Goal: Task Accomplishment & Management: Manage account settings

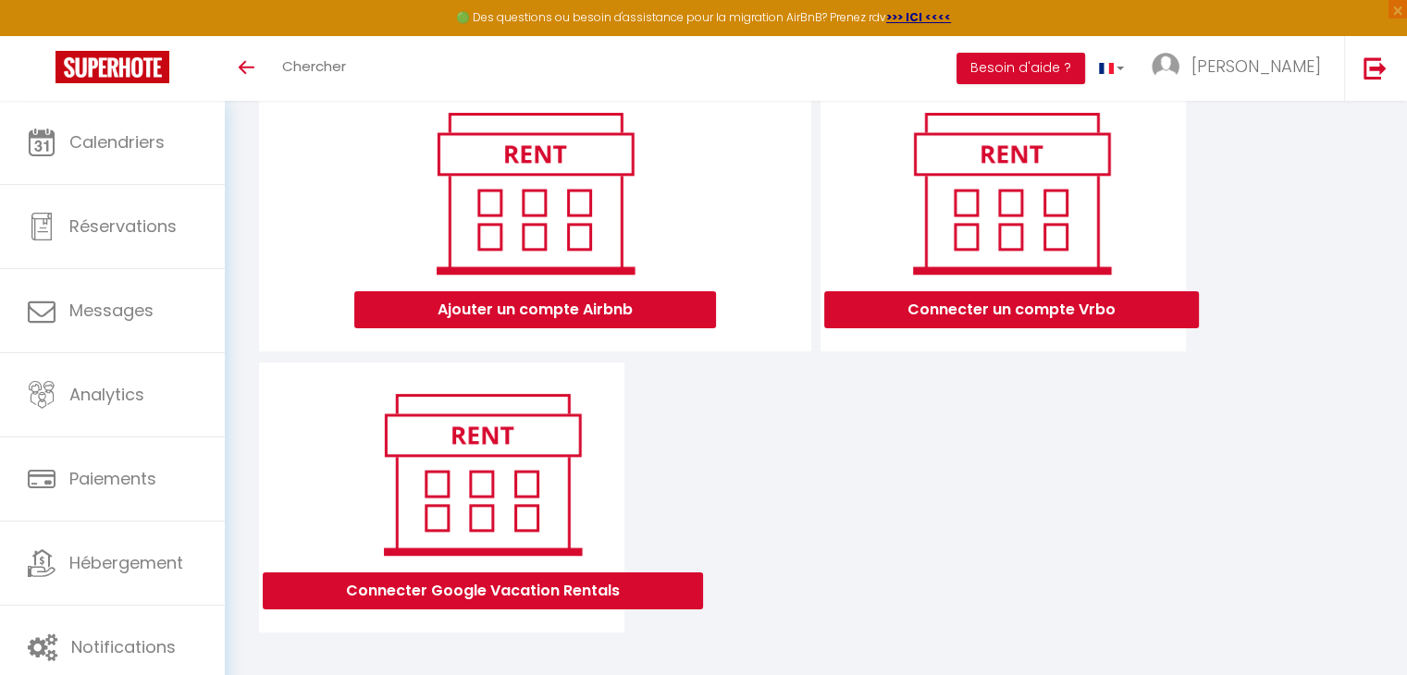
scroll to position [218, 0]
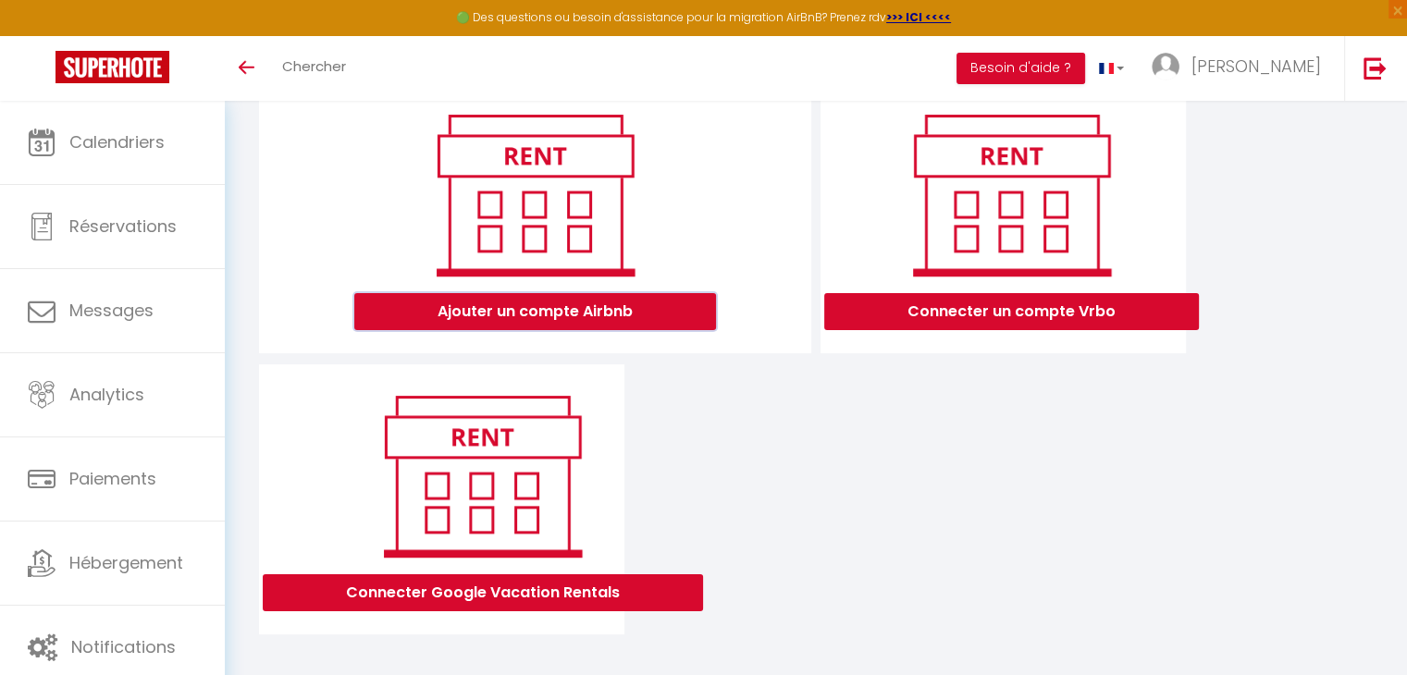
click at [557, 327] on button "Ajouter un compte Airbnb" at bounding box center [535, 311] width 362 height 37
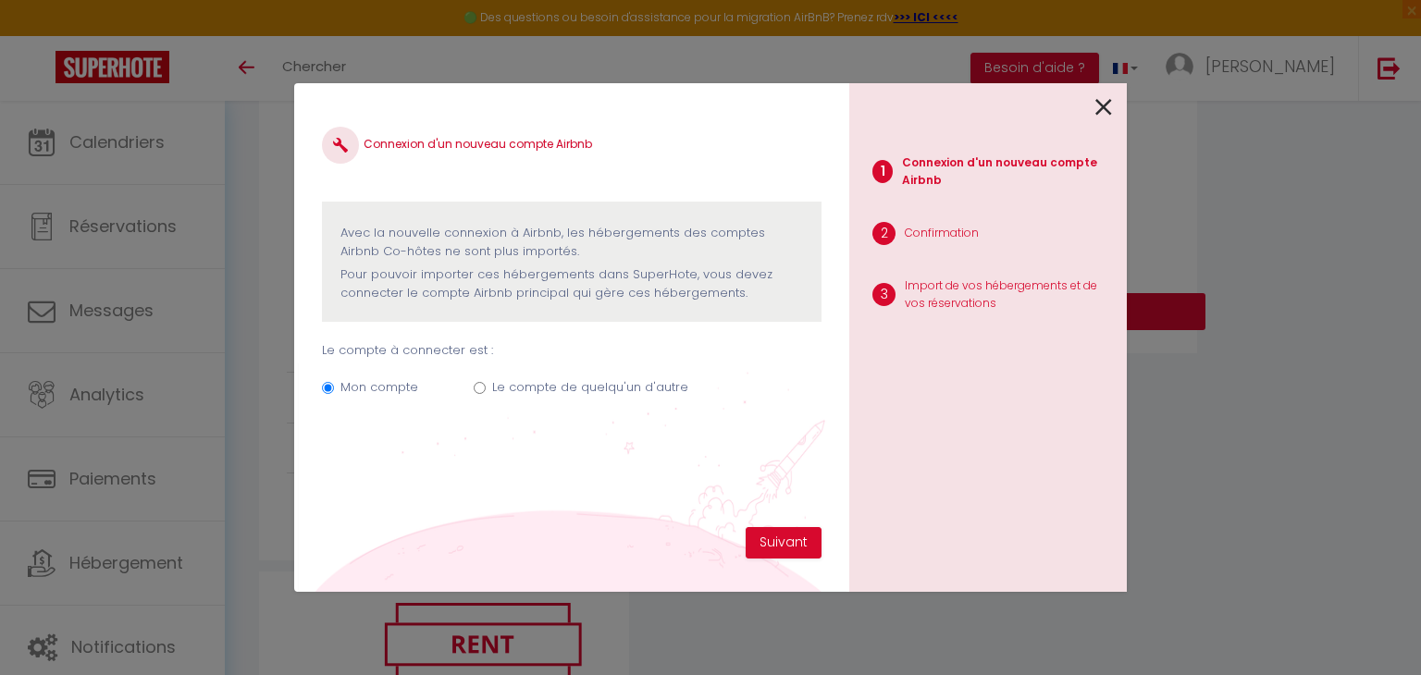
click at [1102, 103] on icon at bounding box center [1104, 107] width 17 height 28
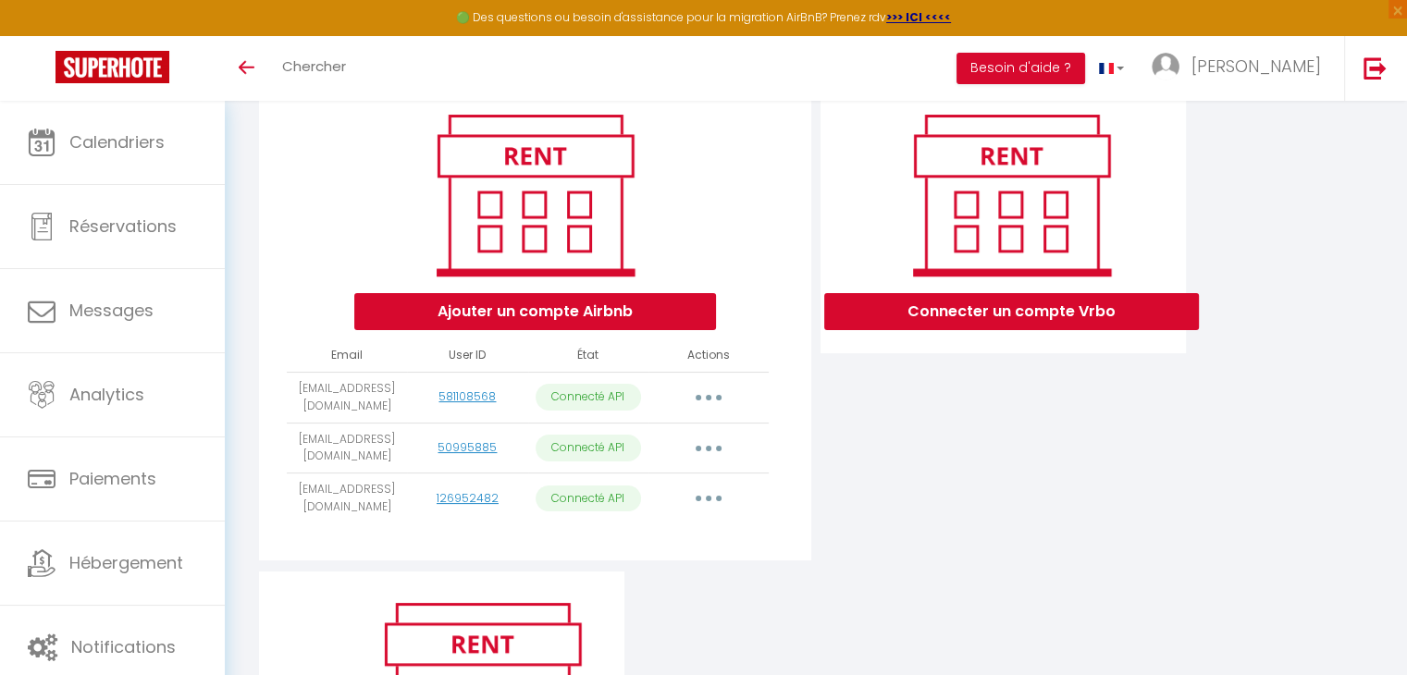
scroll to position [0, 0]
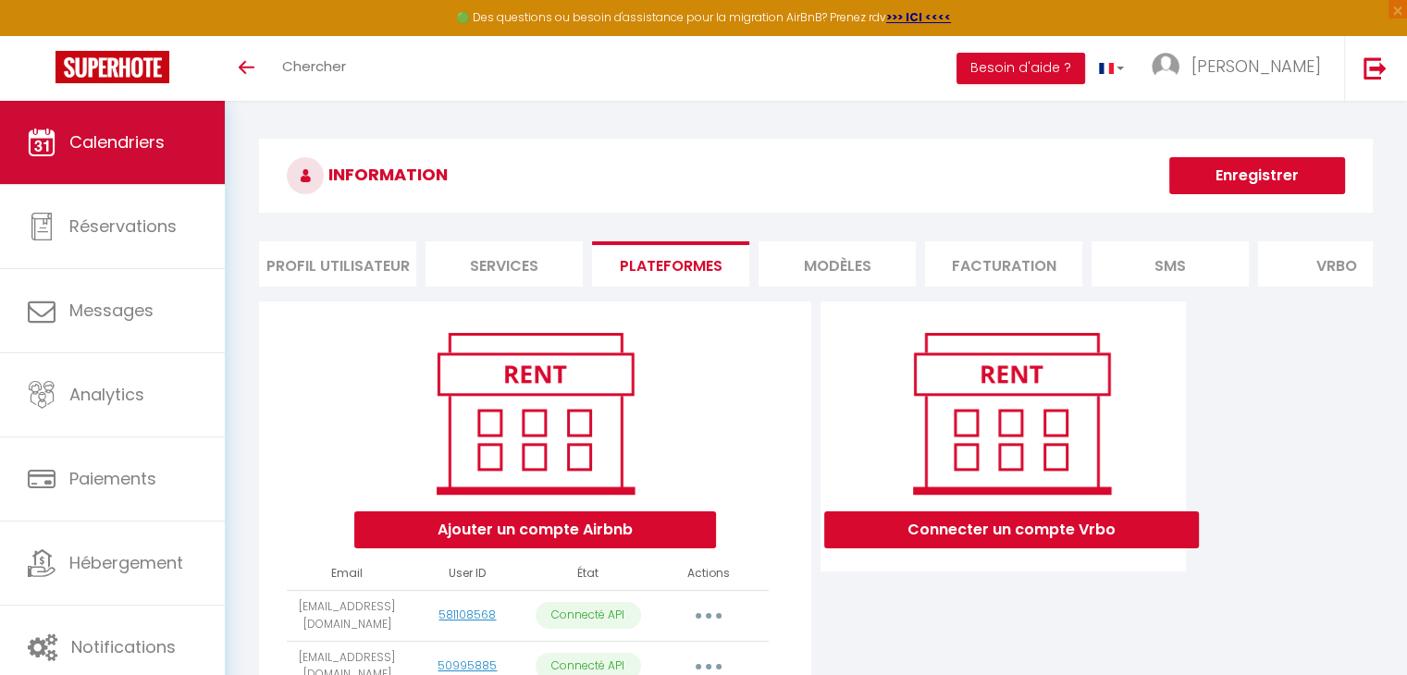
click at [158, 155] on link "Calendriers" at bounding box center [112, 142] width 225 height 83
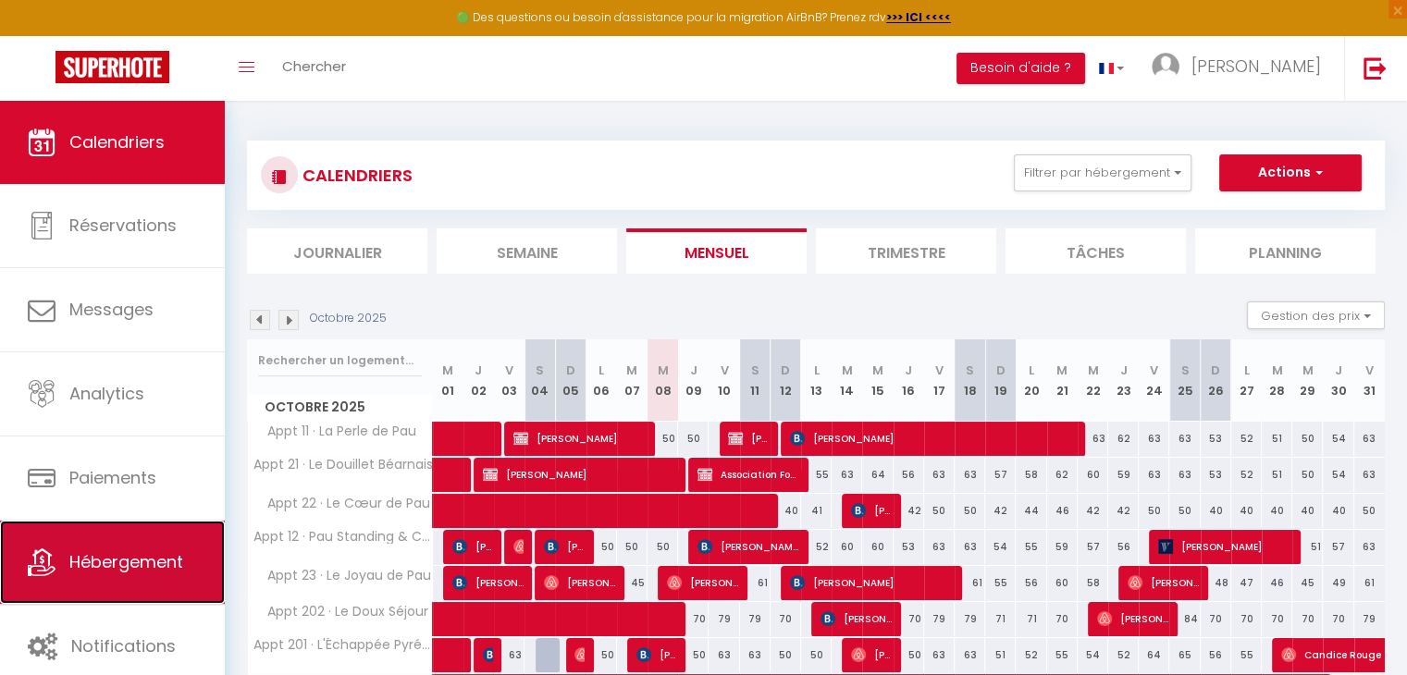
click at [125, 559] on span "Hébergement" at bounding box center [126, 562] width 114 height 23
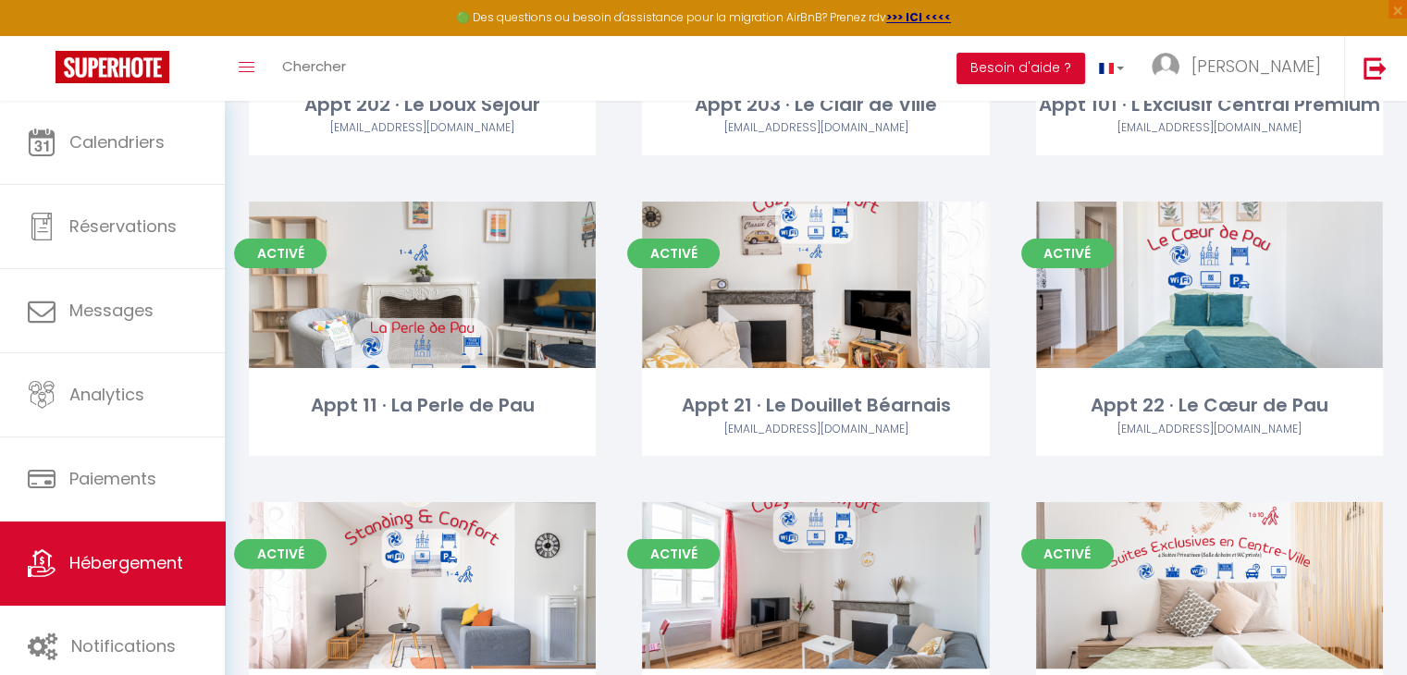
scroll to position [263, 0]
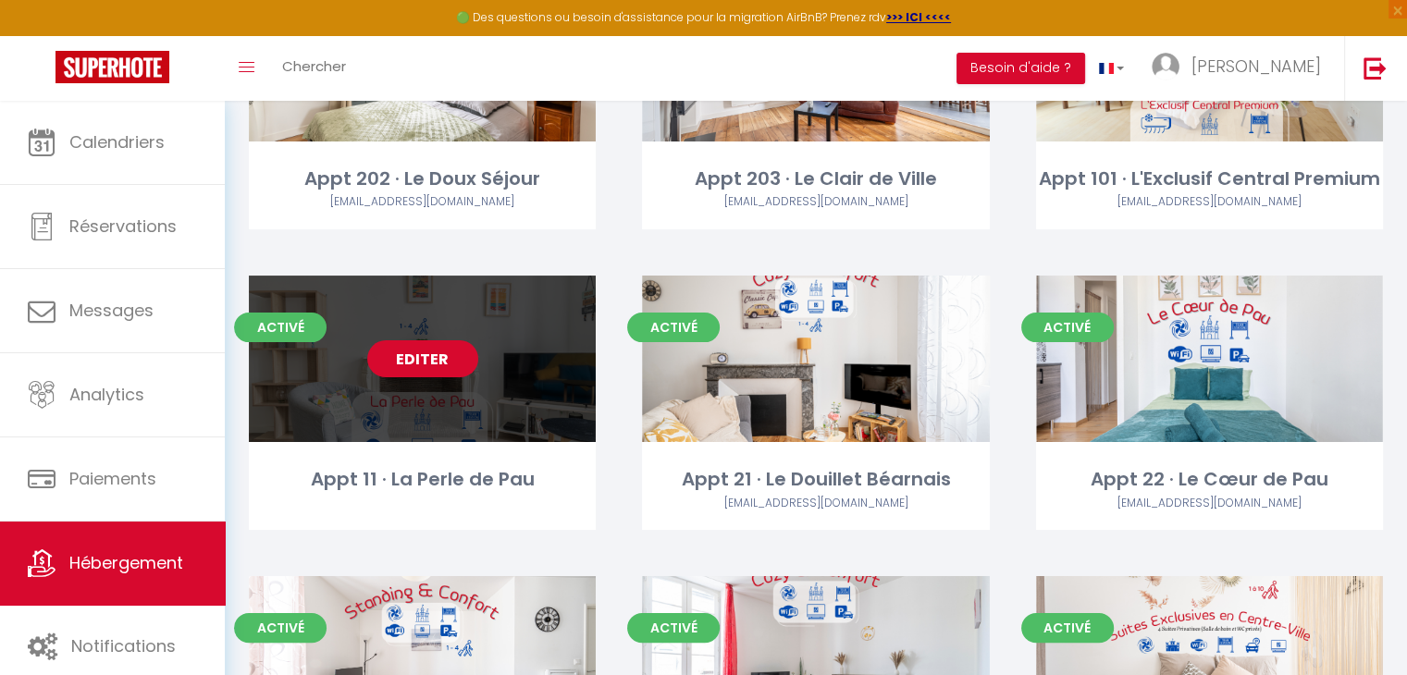
click at [440, 363] on link "Editer" at bounding box center [422, 359] width 111 height 37
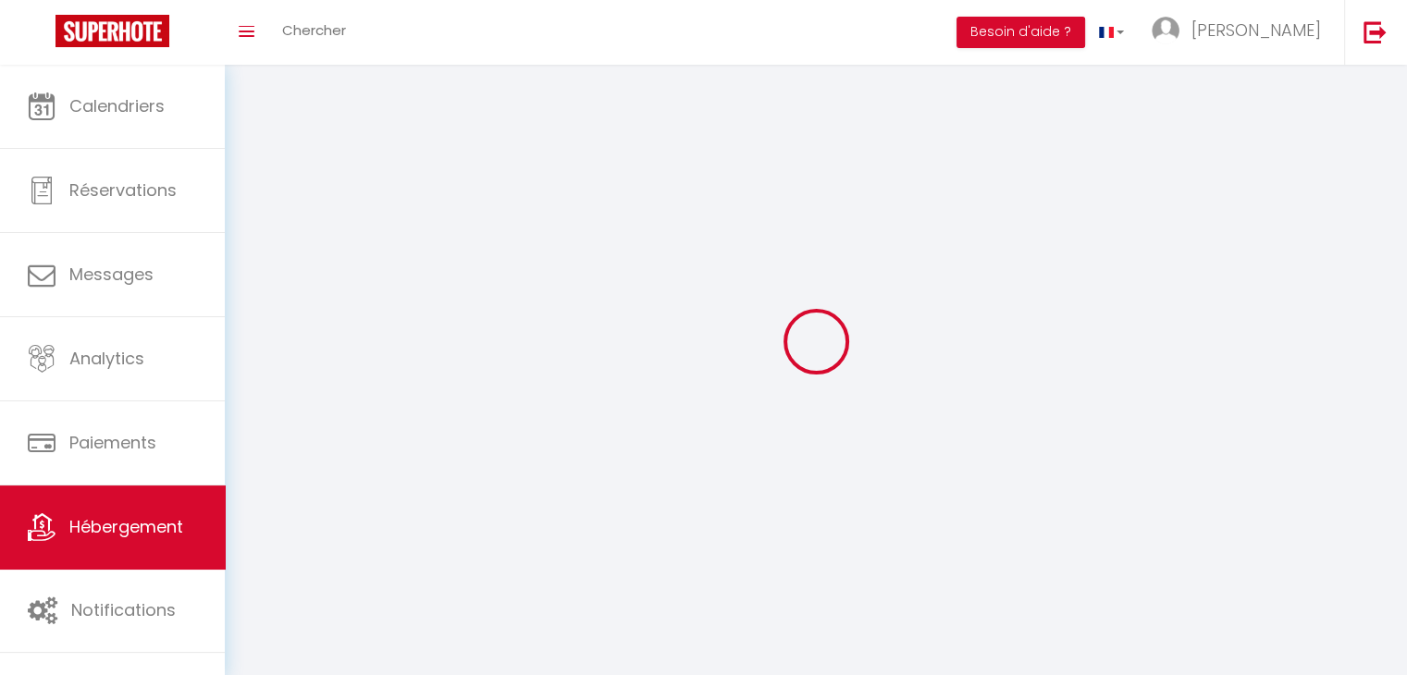
select select "1"
select select
select select "28"
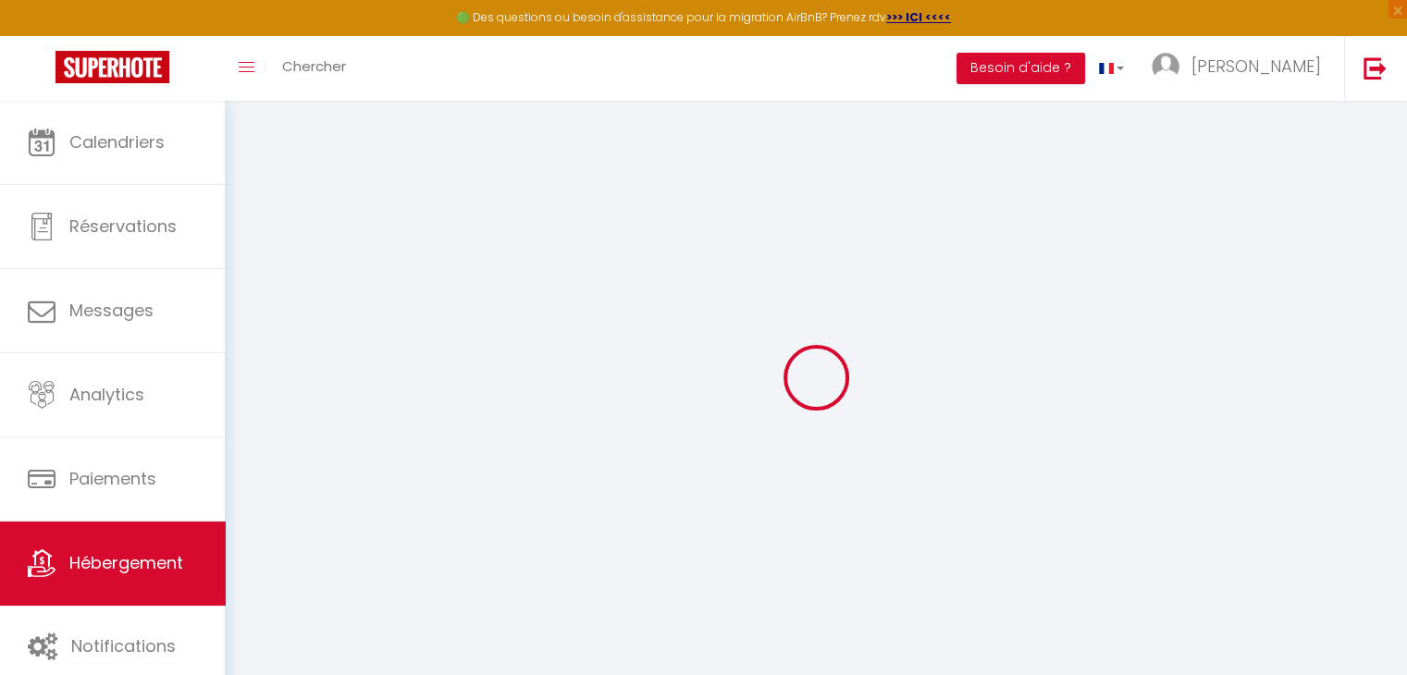
select select
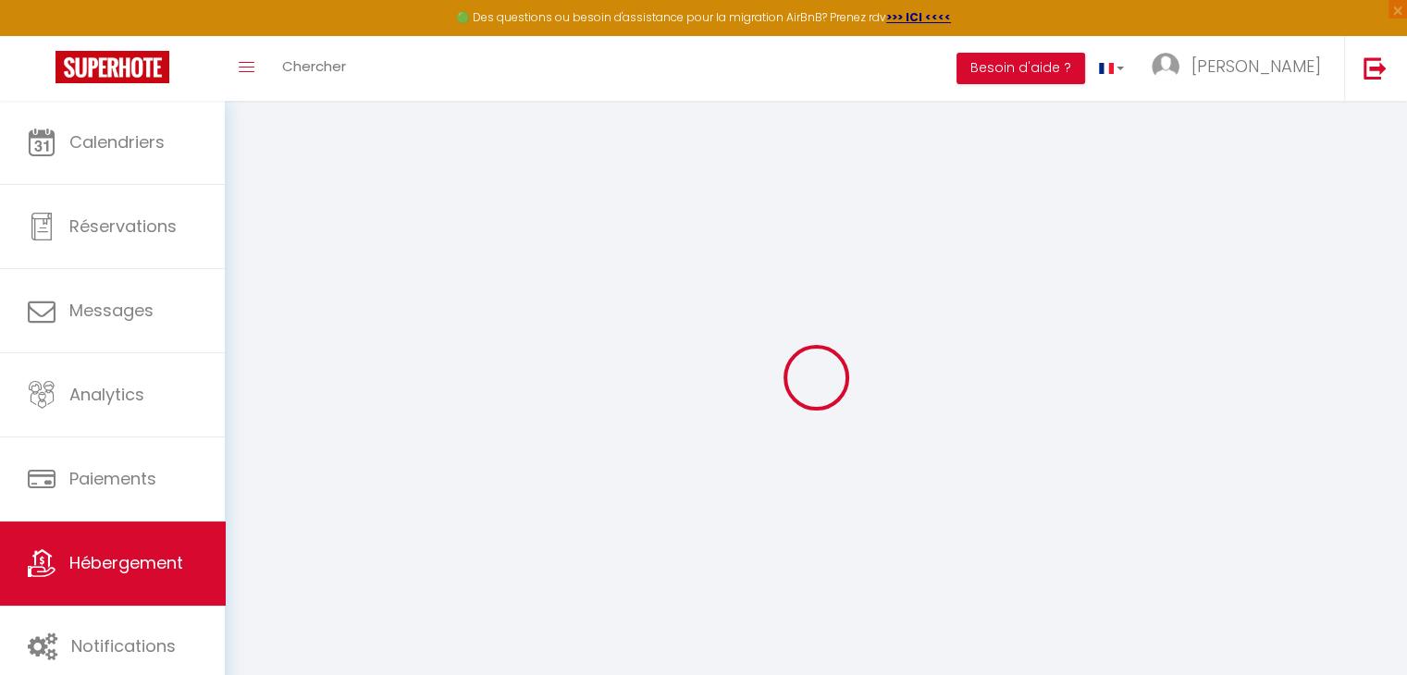
select select
checkbox input "false"
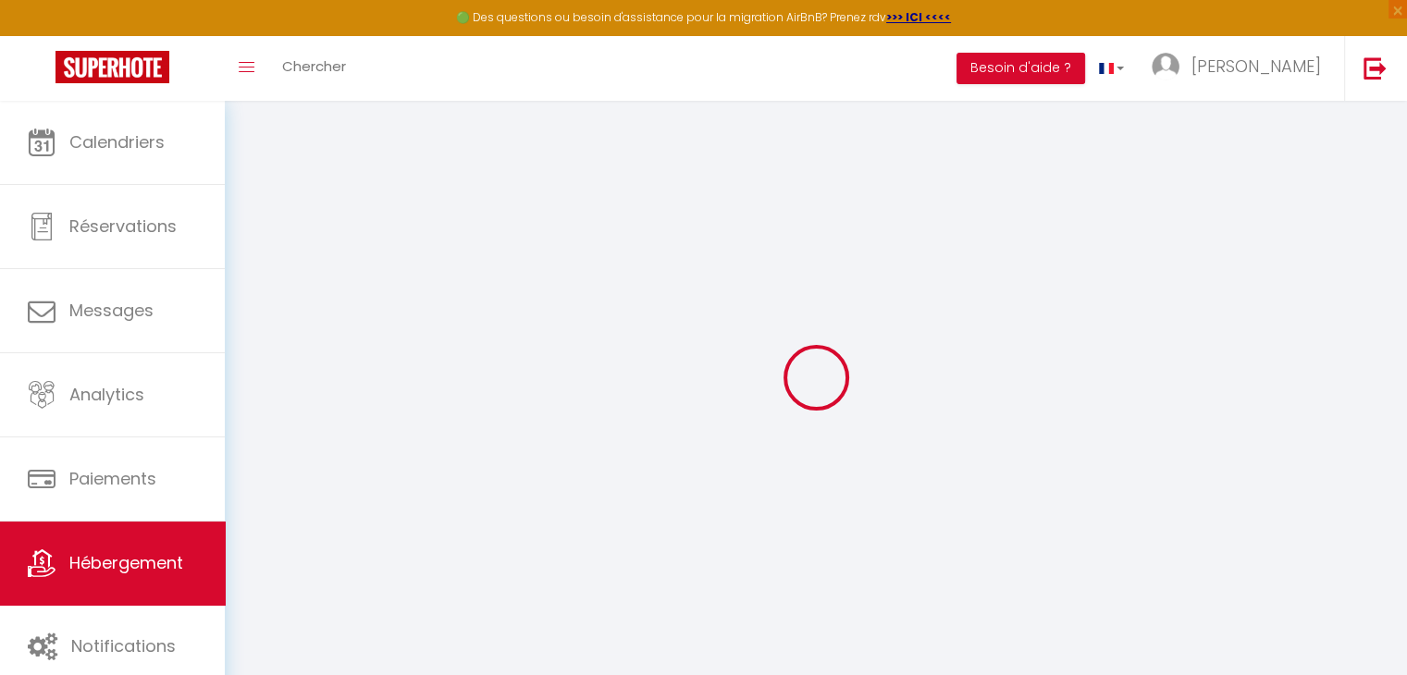
select select
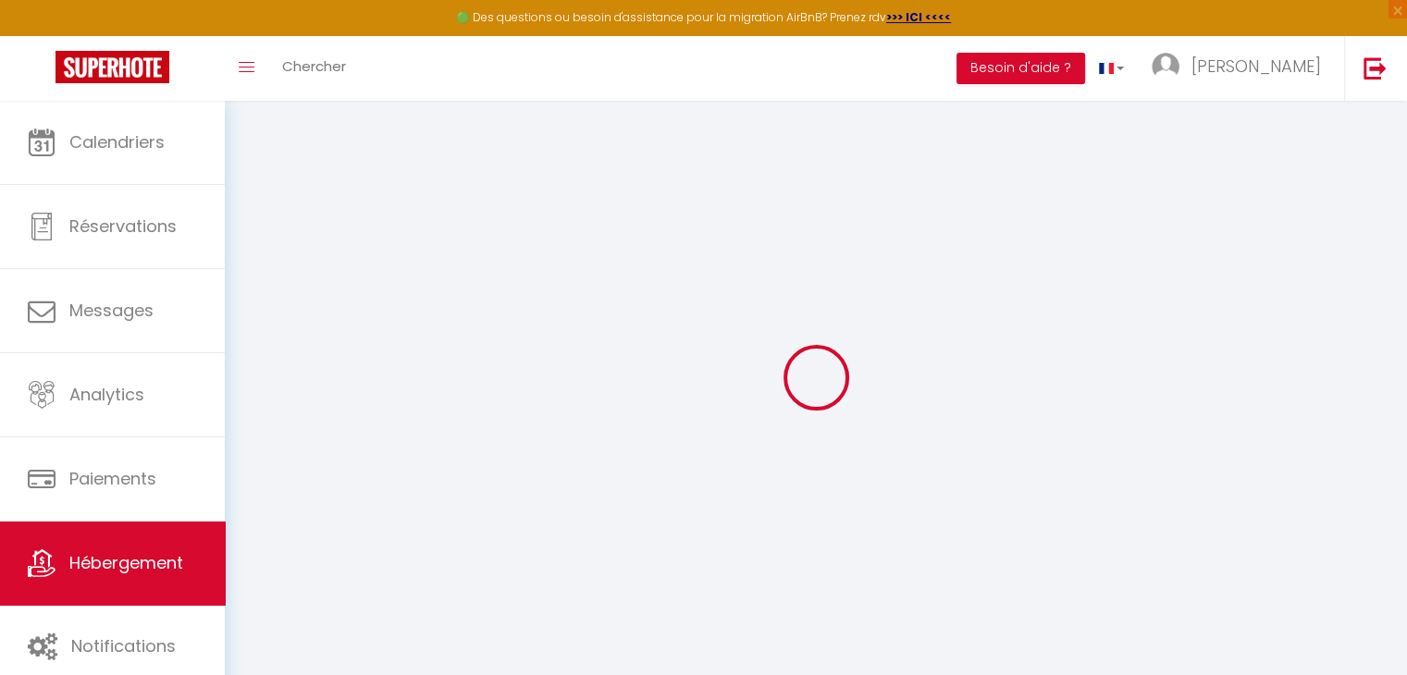
select select
checkbox input "false"
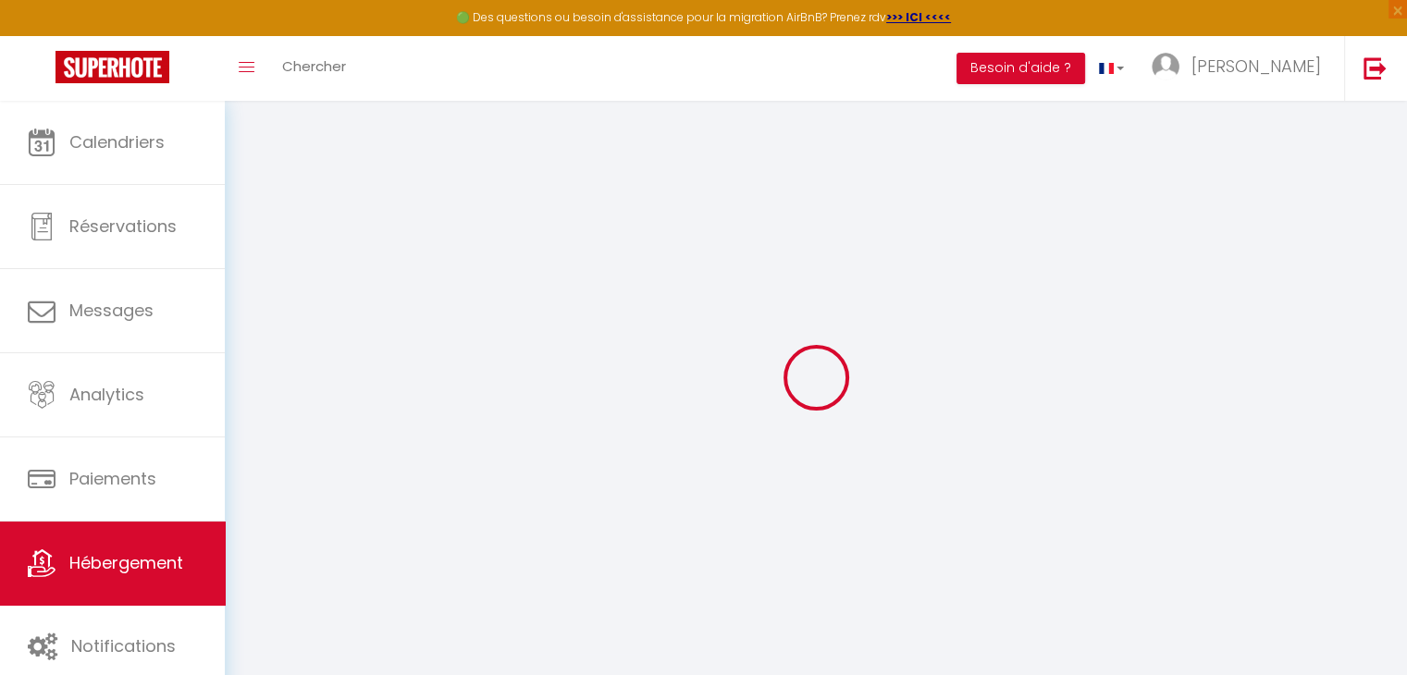
checkbox input "false"
select select
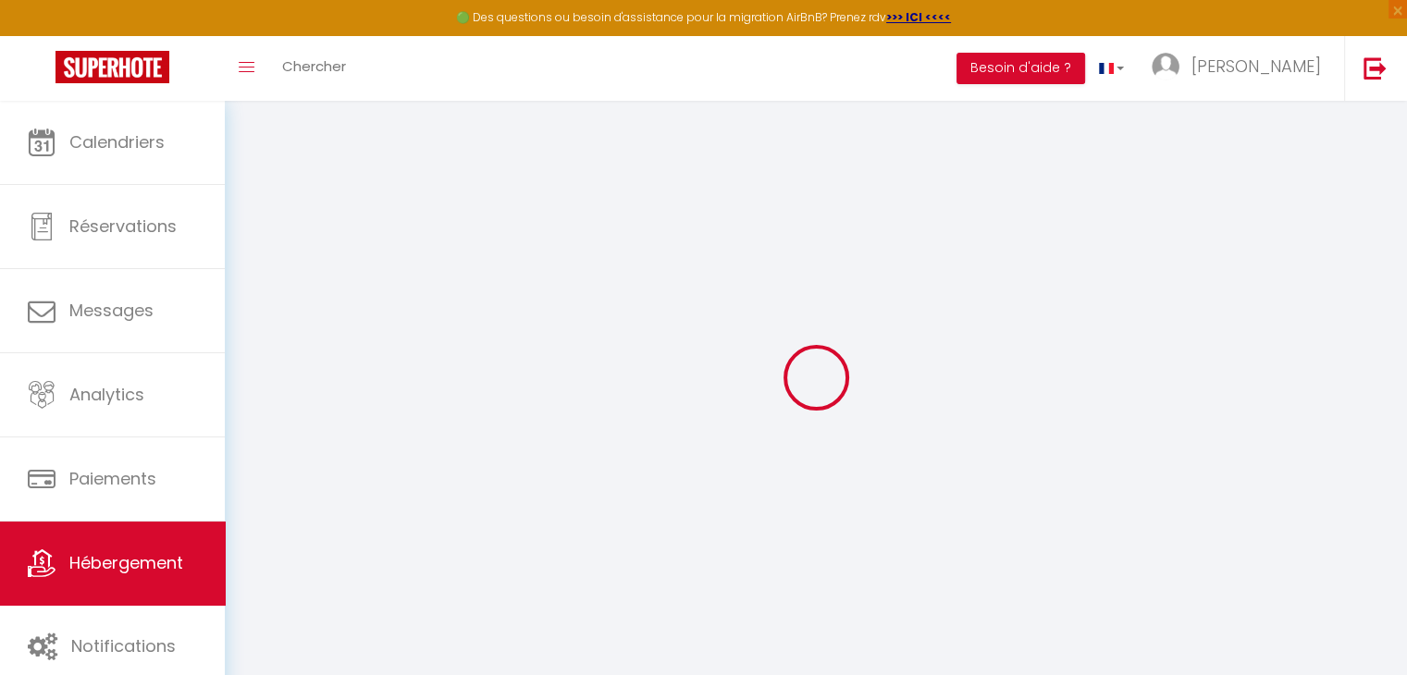
select select
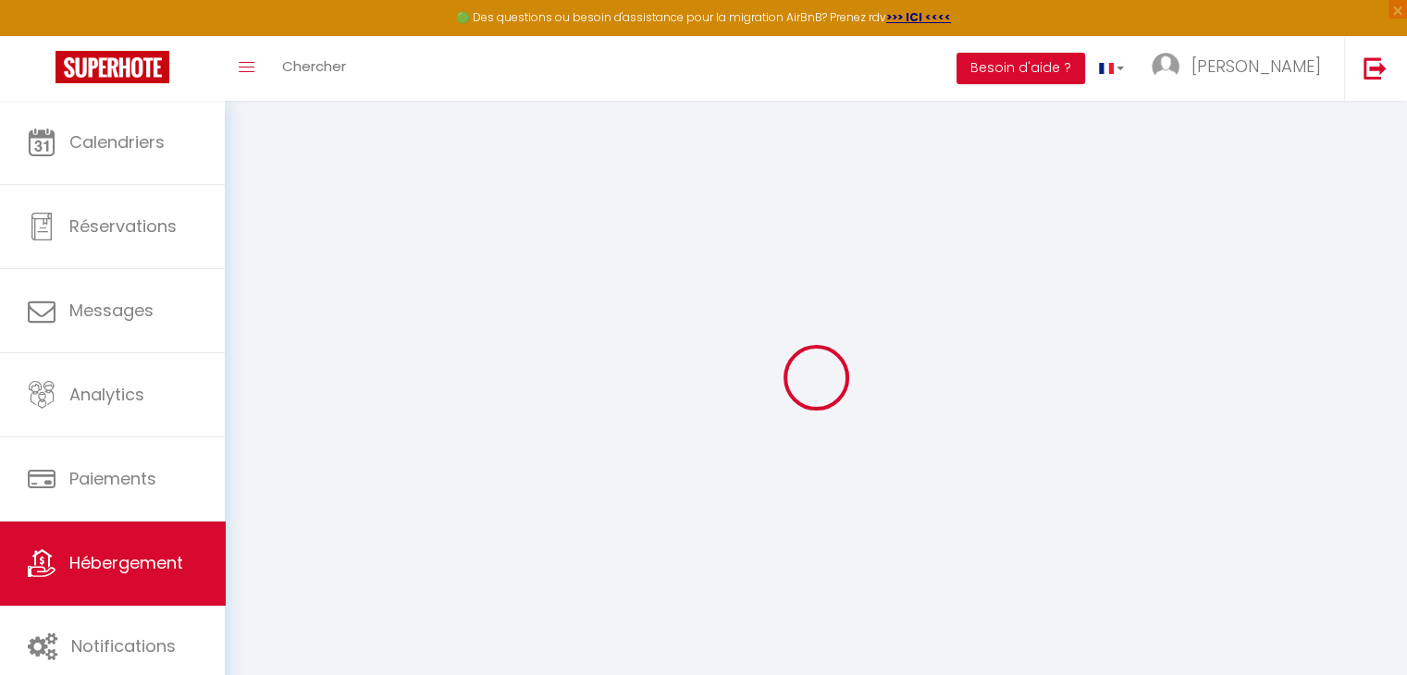
checkbox input "false"
select select
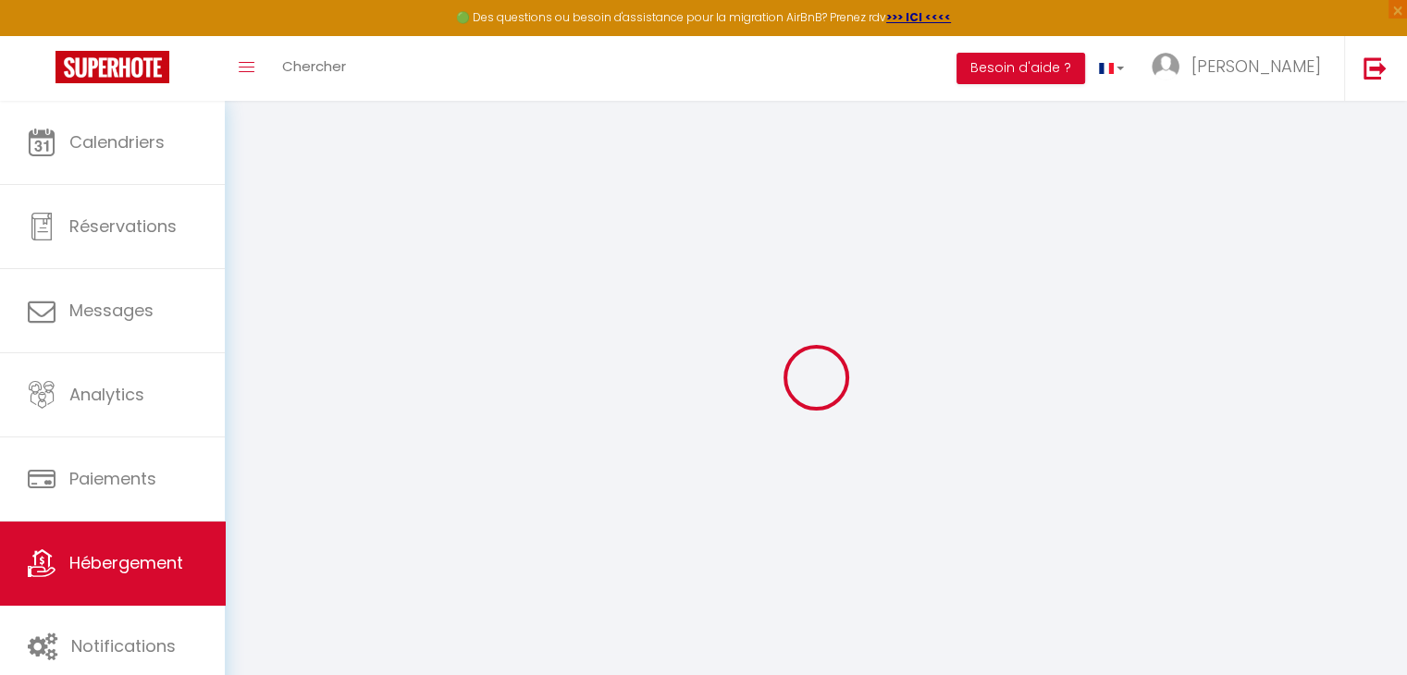
select select
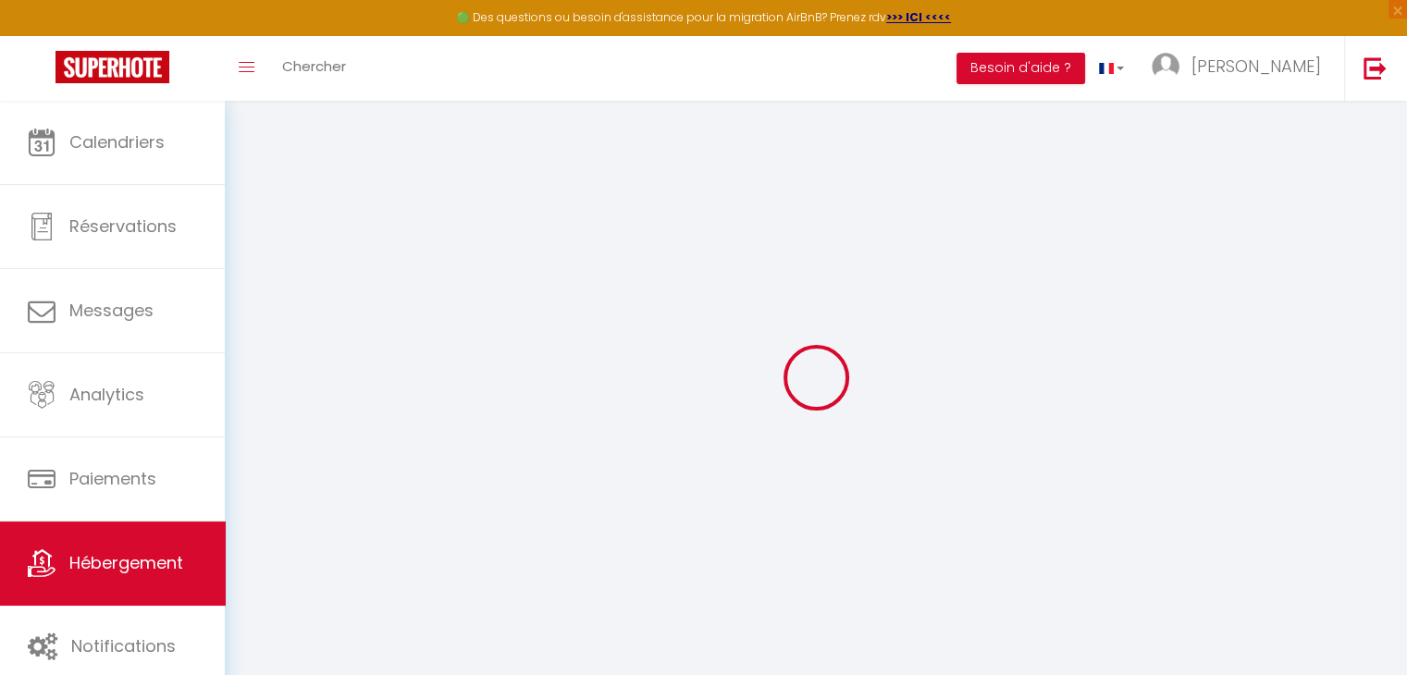
select select
checkbox input "false"
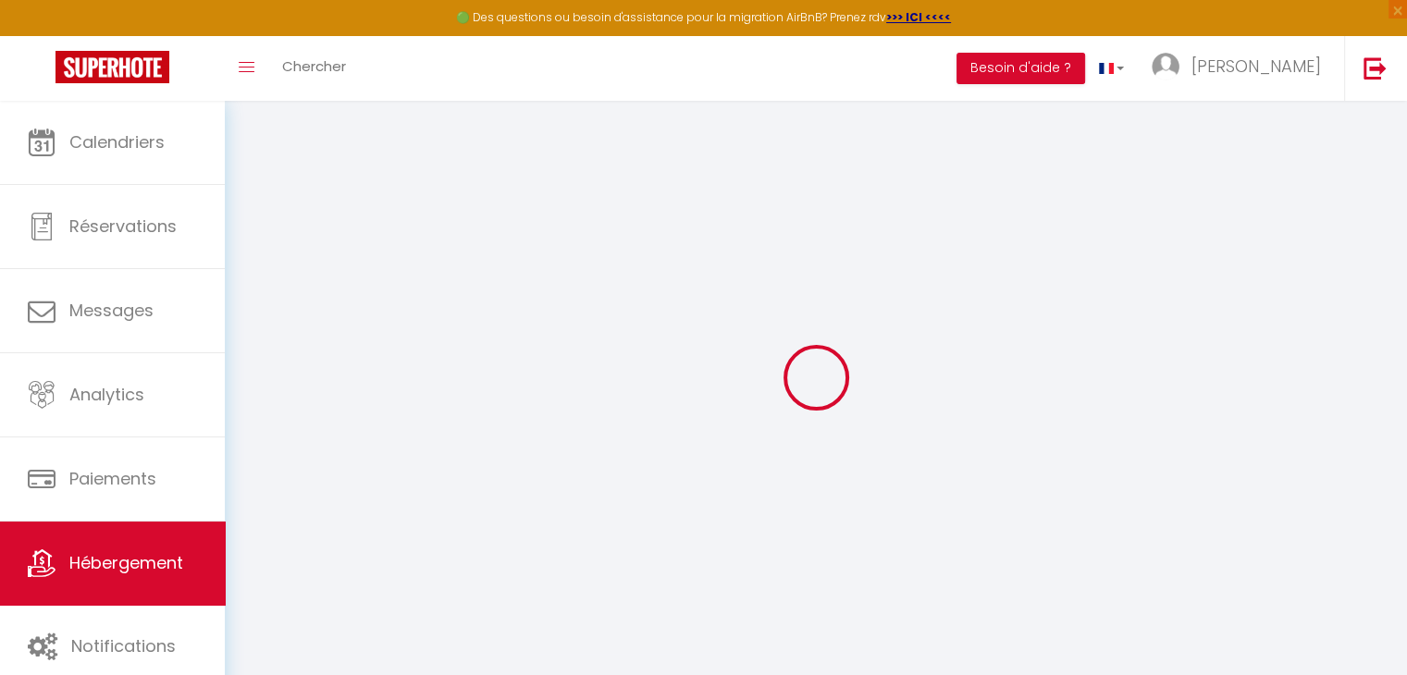
checkbox input "false"
select select
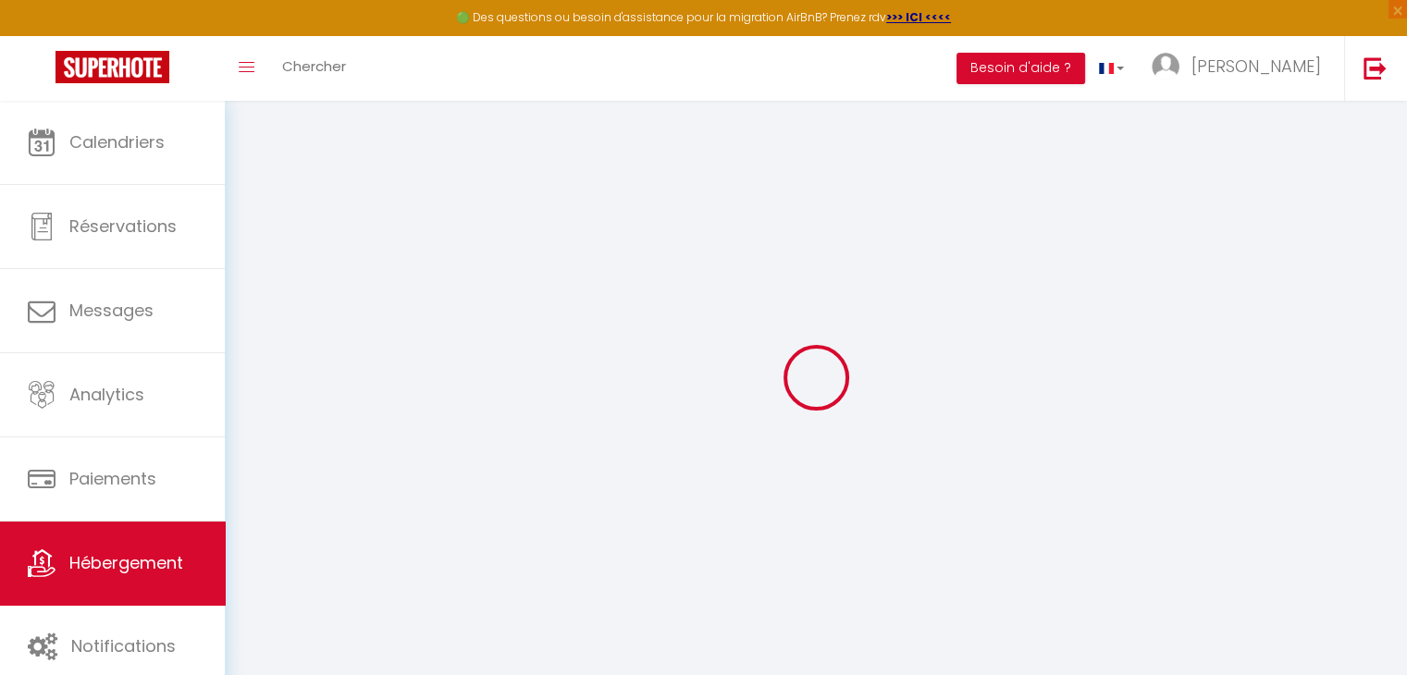
select select
checkbox input "false"
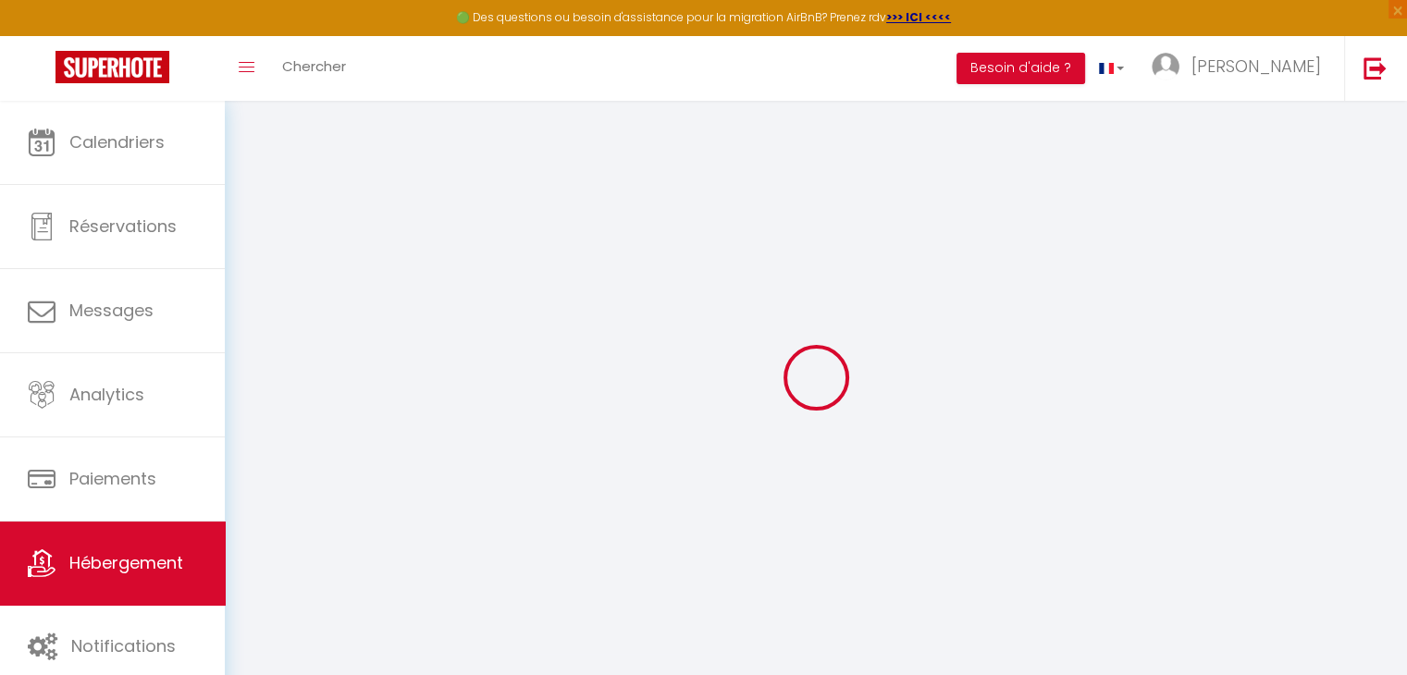
checkbox input "false"
select select
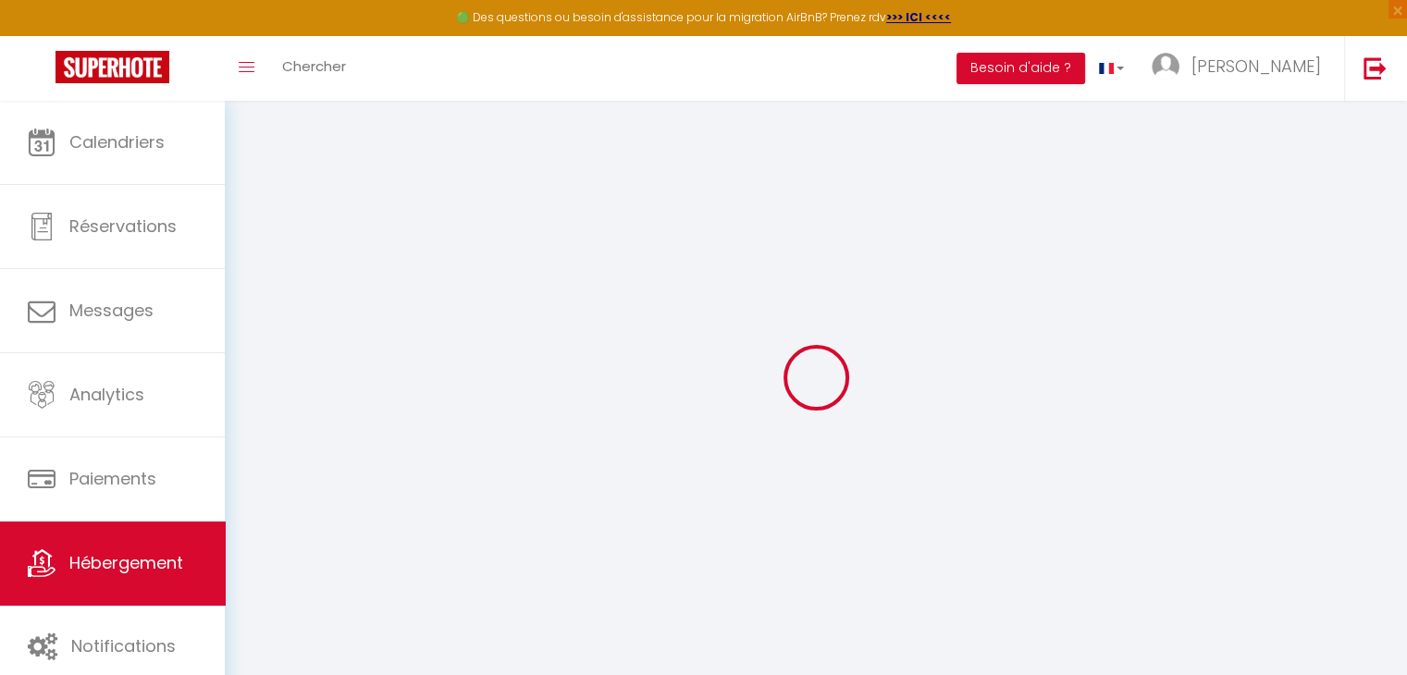
type input "Appt 11 · La Perle de Pau"
type input "[PERSON_NAME] &"
type input "[PERSON_NAME]"
type input "[STREET_ADDRESS][PERSON_NAME]"
type input "64000"
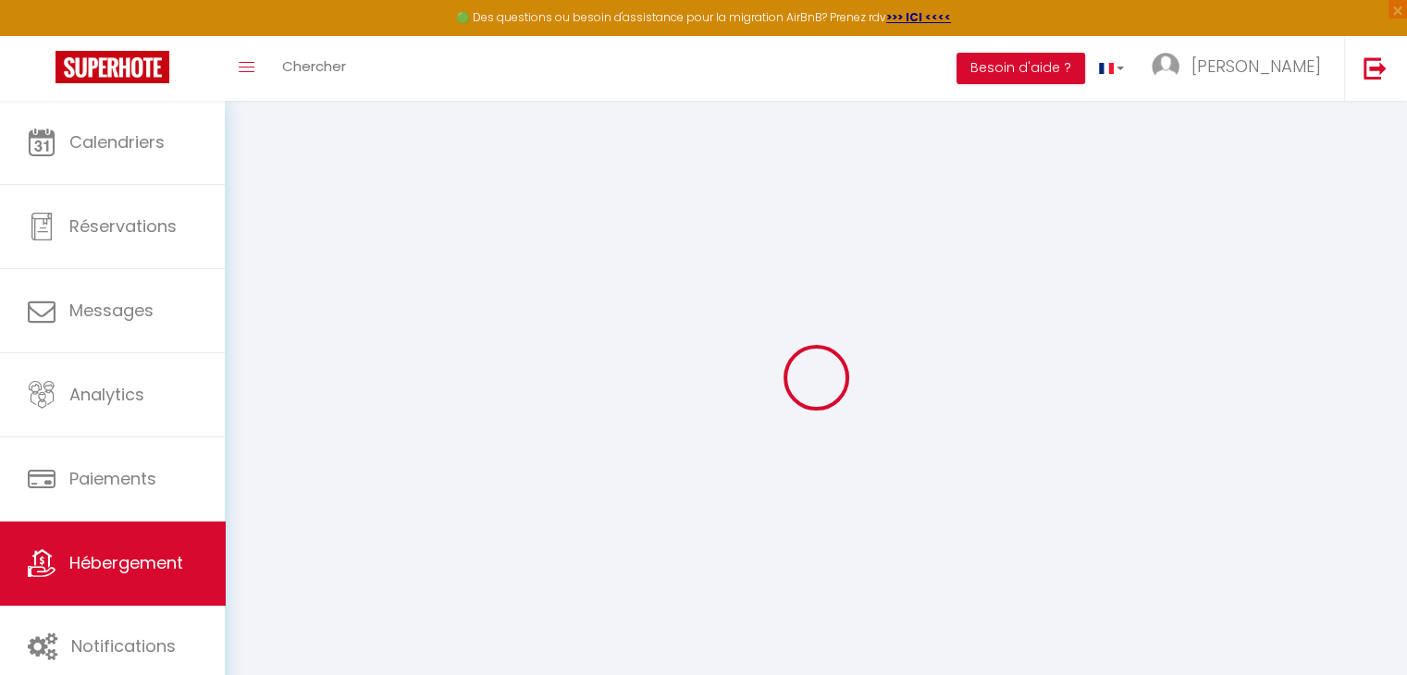
type input "Pau"
select select "2"
type input "50"
type input "30"
type input "7.2"
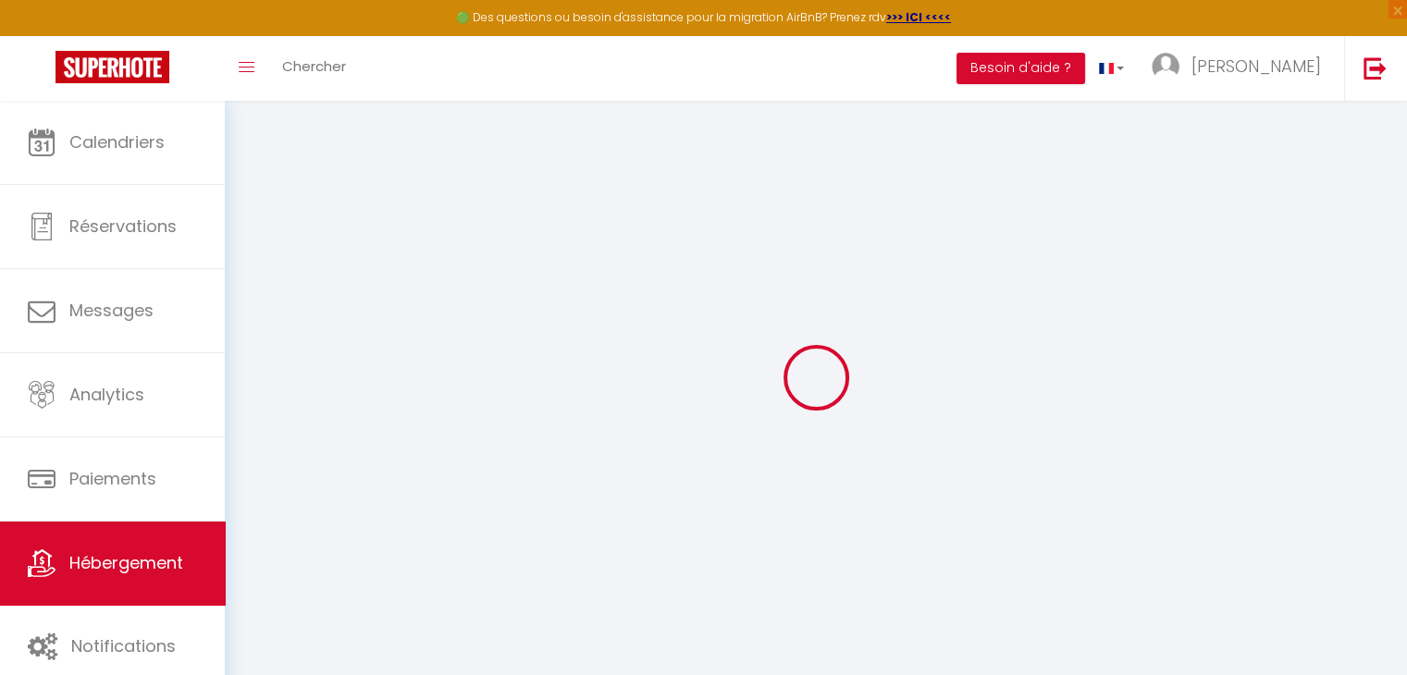
type input "6.62"
type input "300"
select select
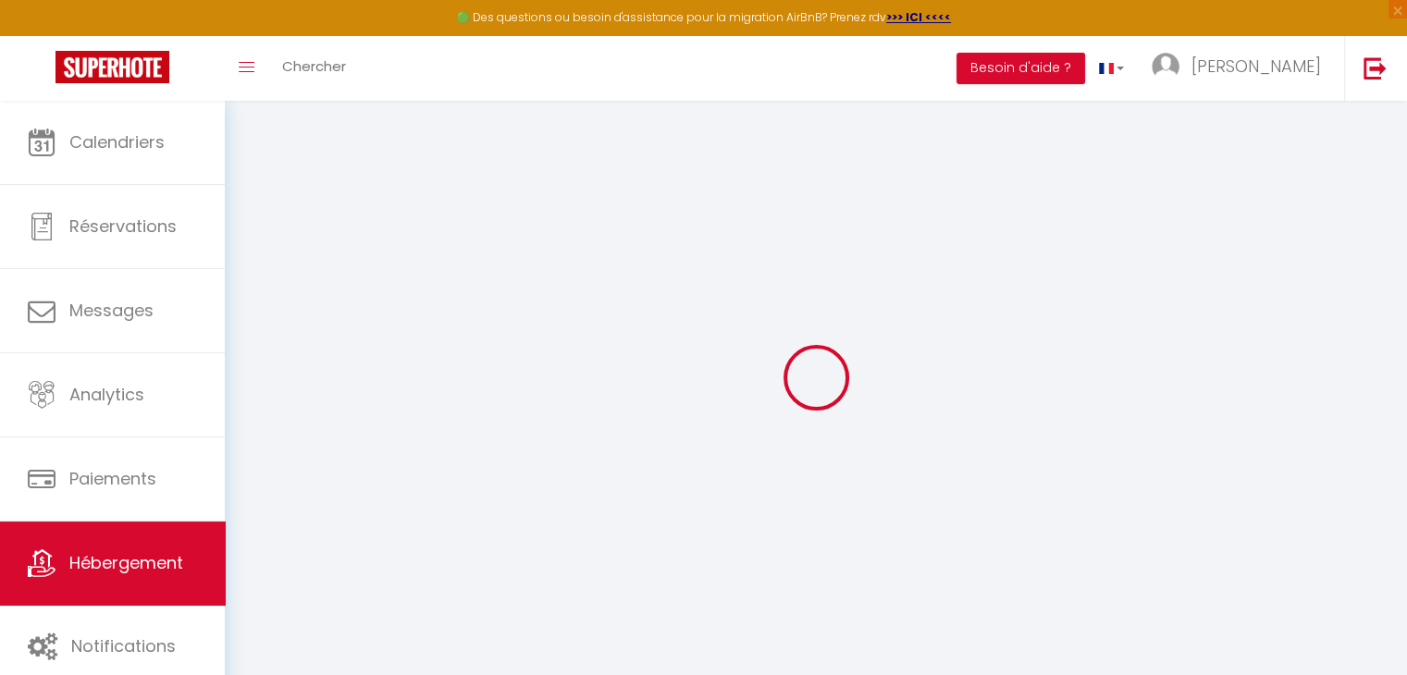
select select
type input "[STREET_ADDRESS][PERSON_NAME]"
type input "64000"
type input "Pau"
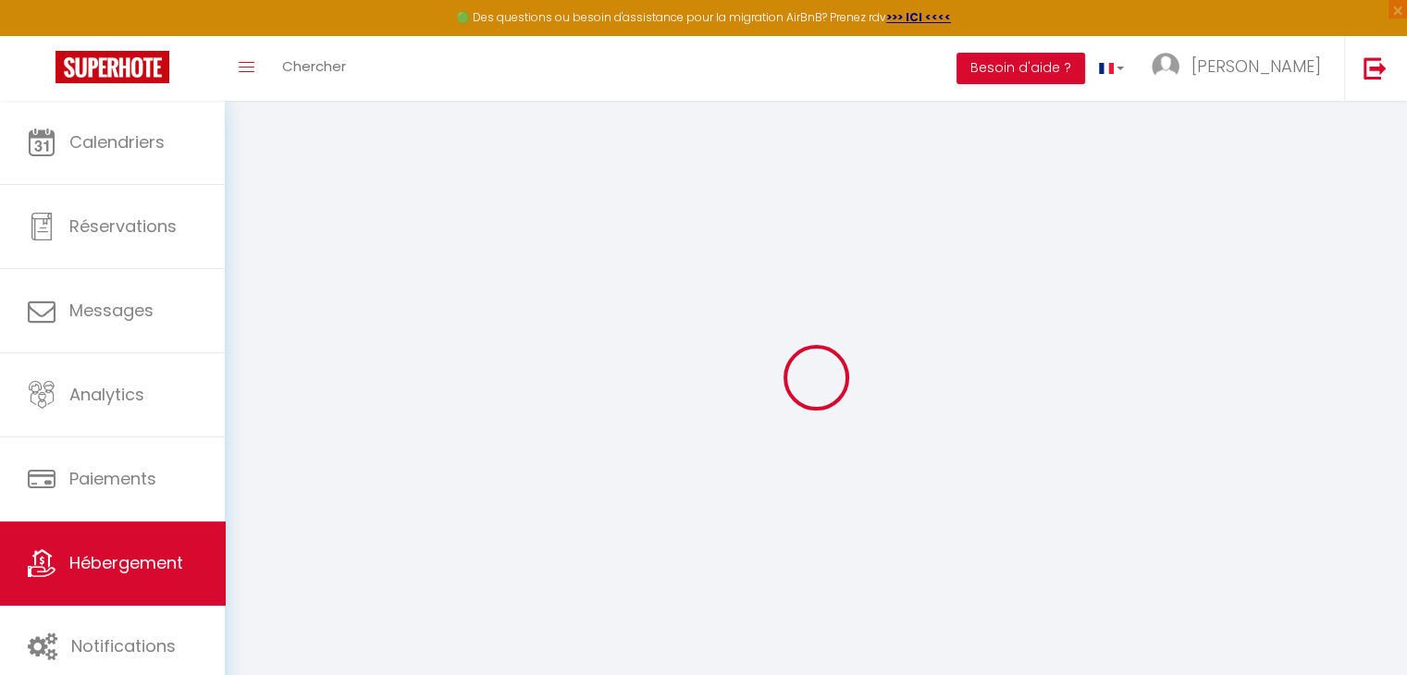
type input "[EMAIL_ADDRESS][DOMAIN_NAME]"
select select "9815"
checkbox input "false"
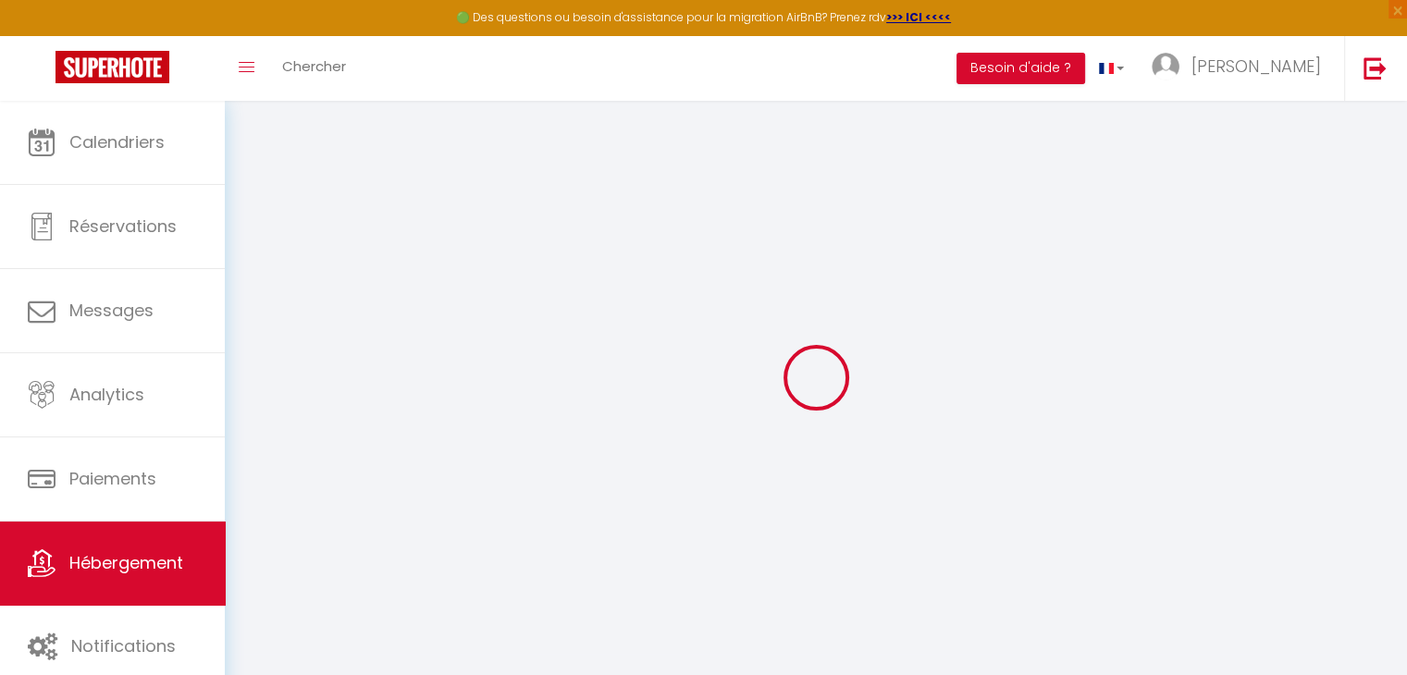
checkbox input "false"
radio input "true"
type input "0"
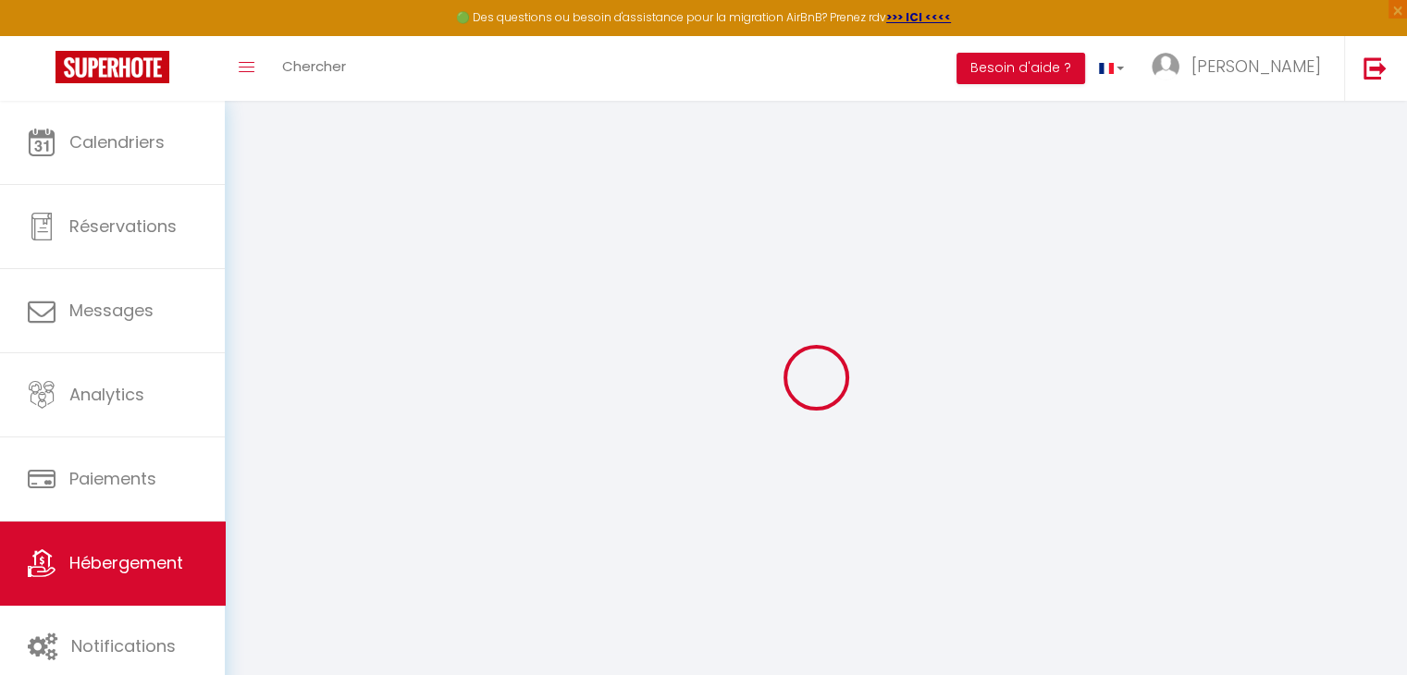
type input "0"
select select
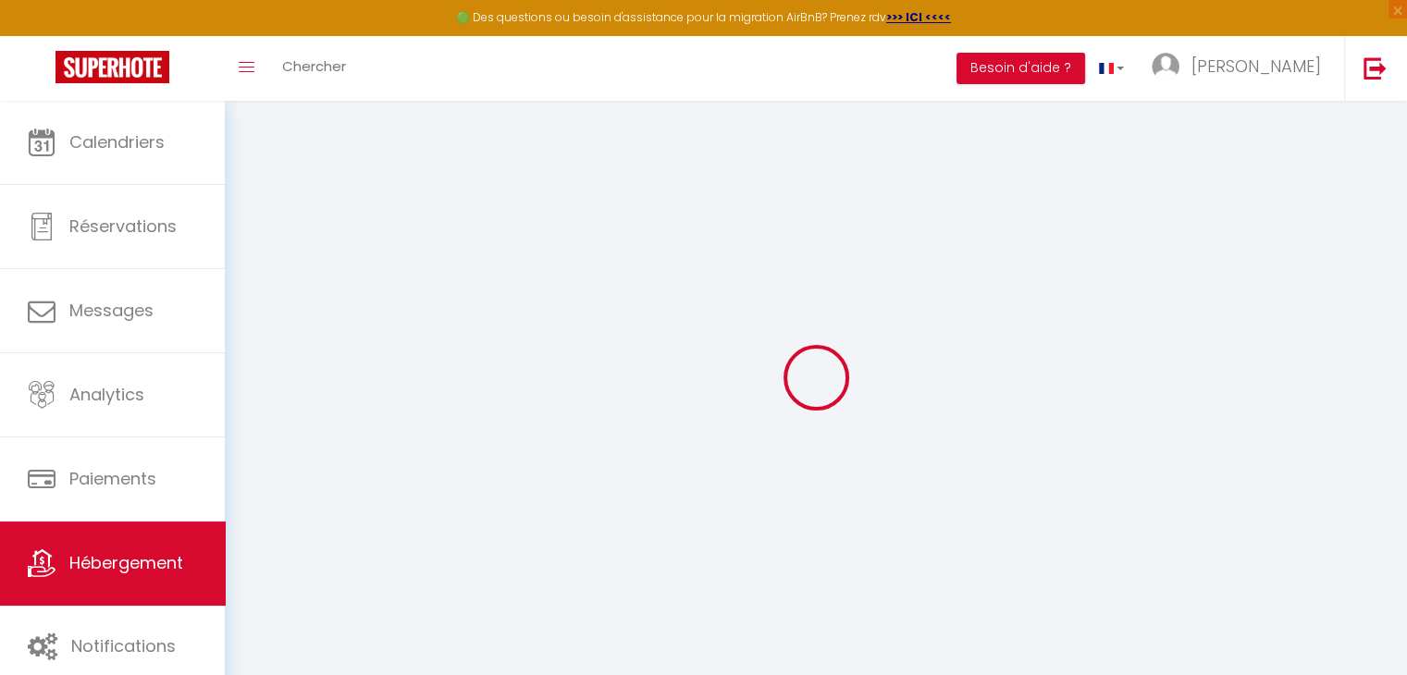
select select
checkbox input "false"
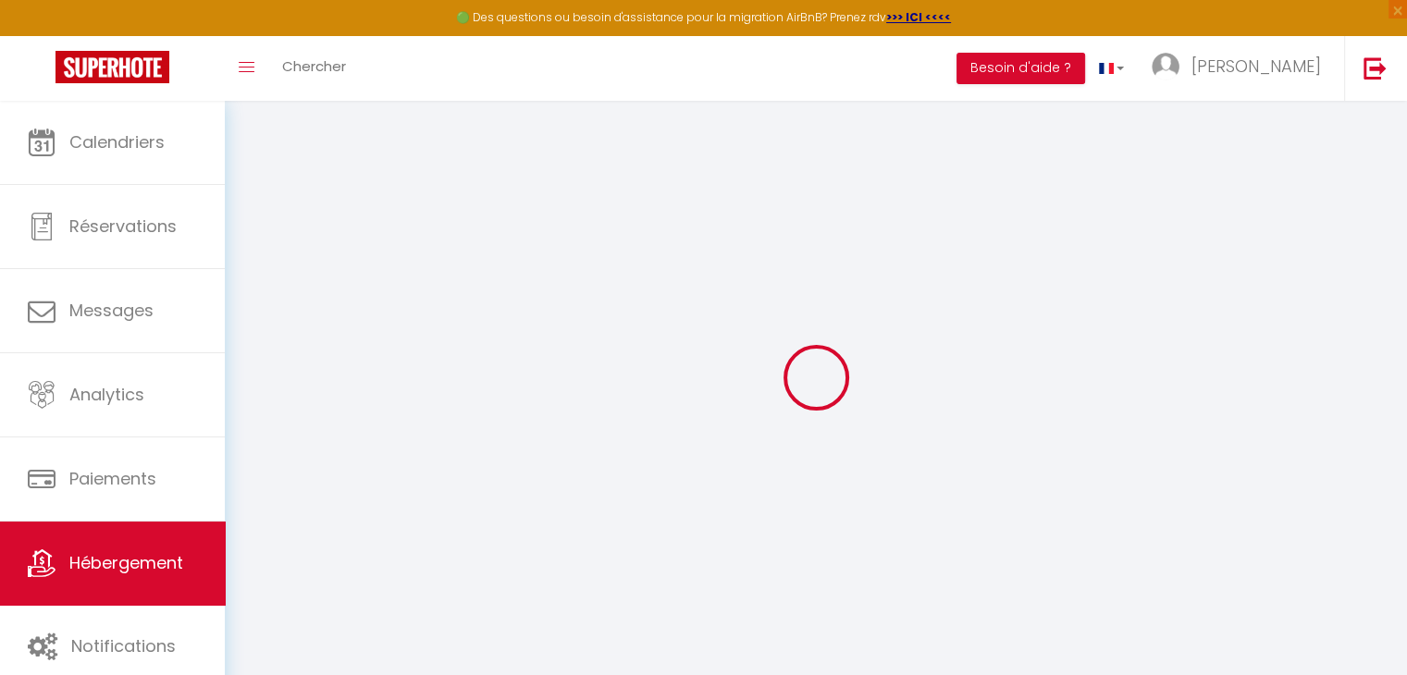
select select "+ 30 %"
select select "+ 75 %"
select select "+ 15 %"
select select "+ 20 %"
select select
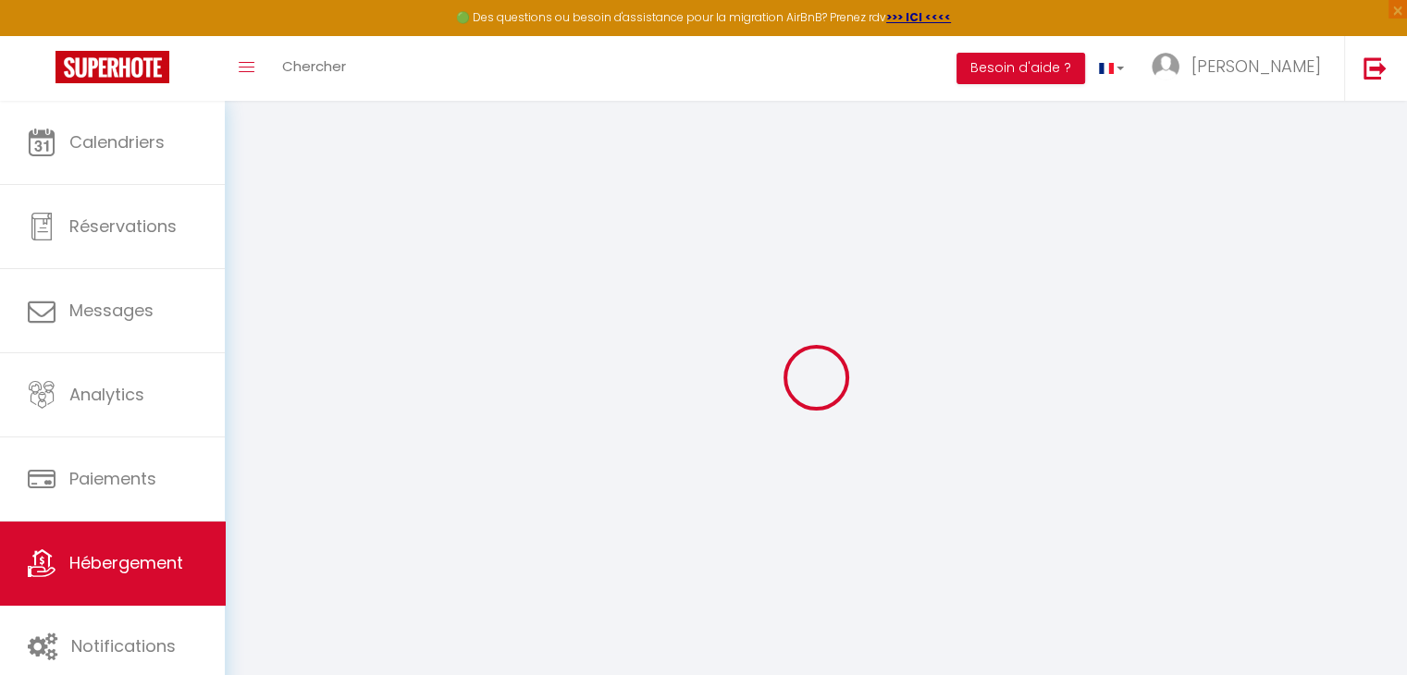
checkbox input "false"
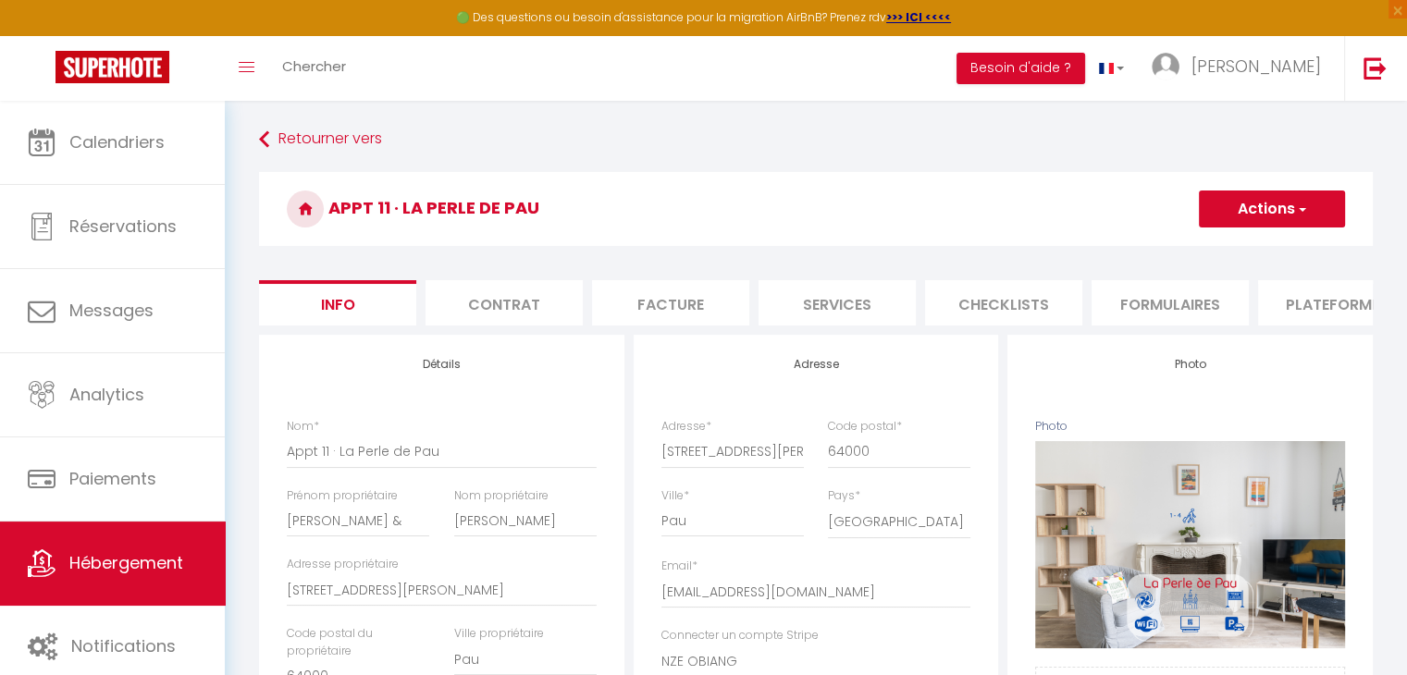
click at [1321, 317] on li "Plateformes" at bounding box center [1336, 302] width 157 height 45
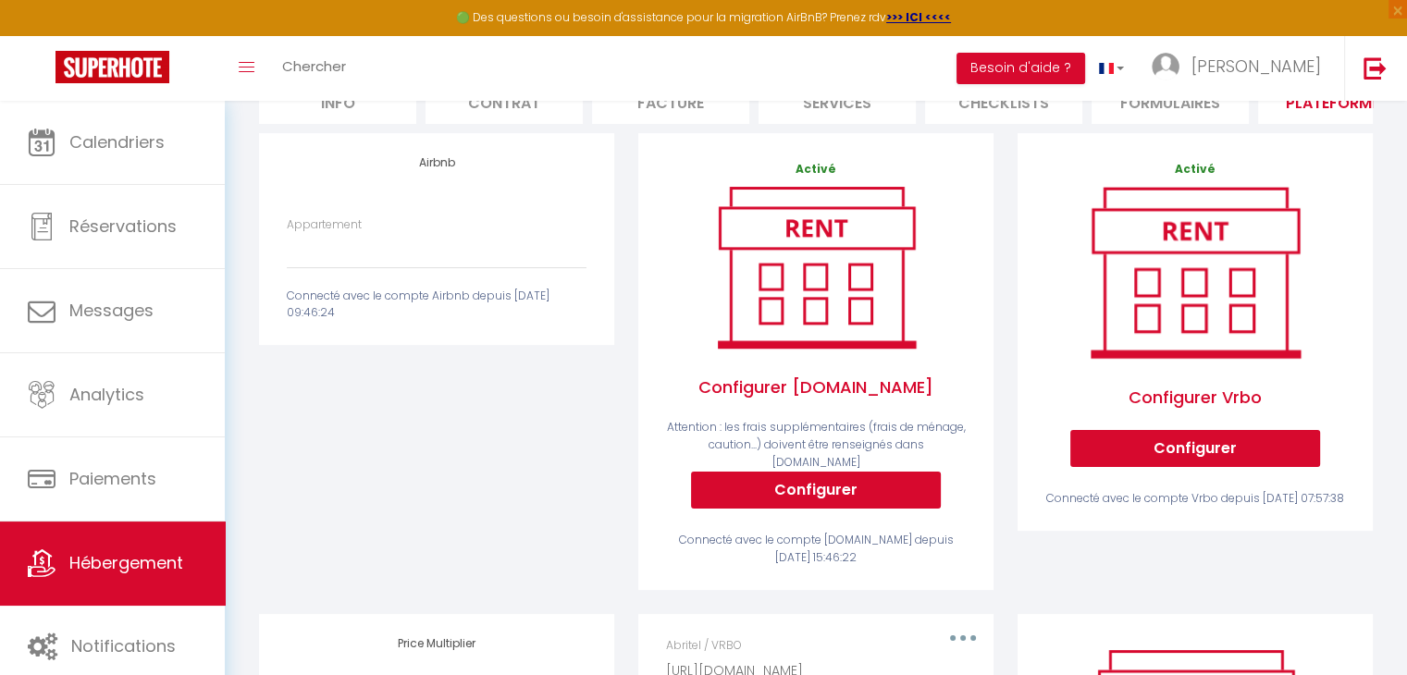
scroll to position [111, 0]
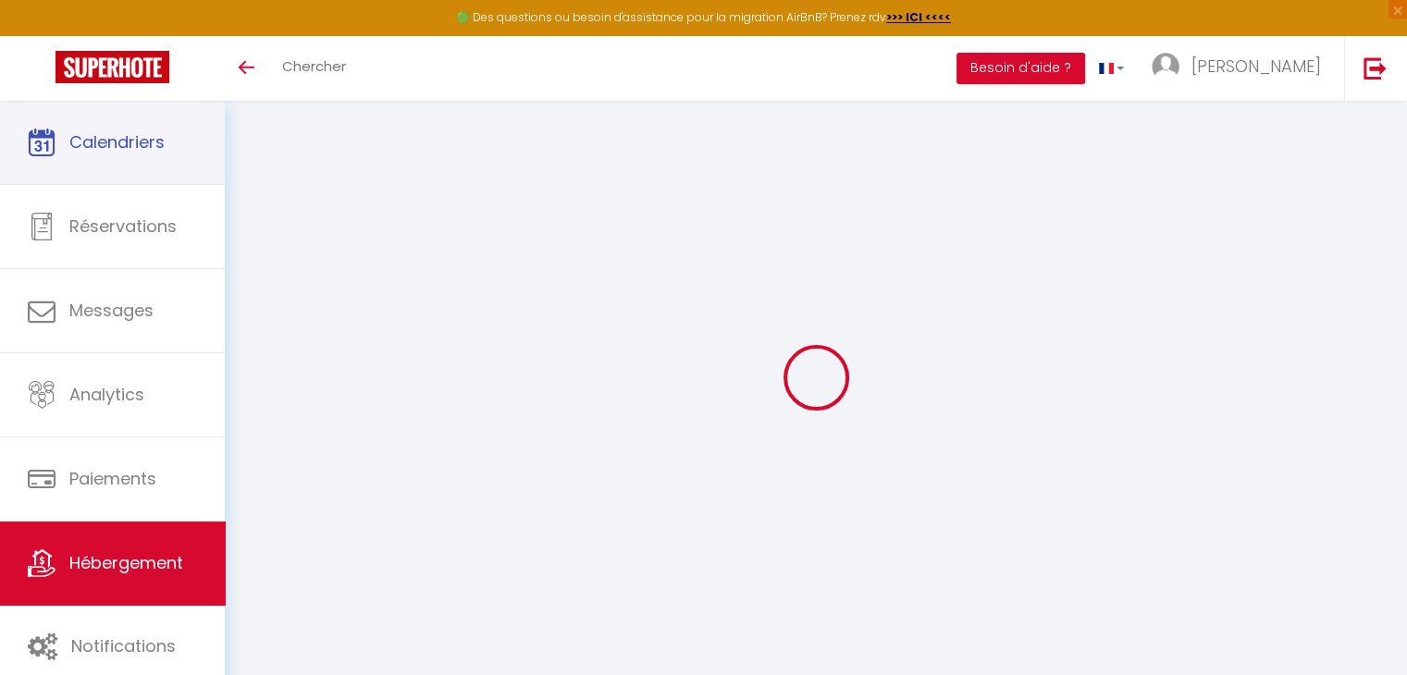
scroll to position [100, 0]
click at [125, 150] on span "Calendriers" at bounding box center [116, 141] width 95 height 23
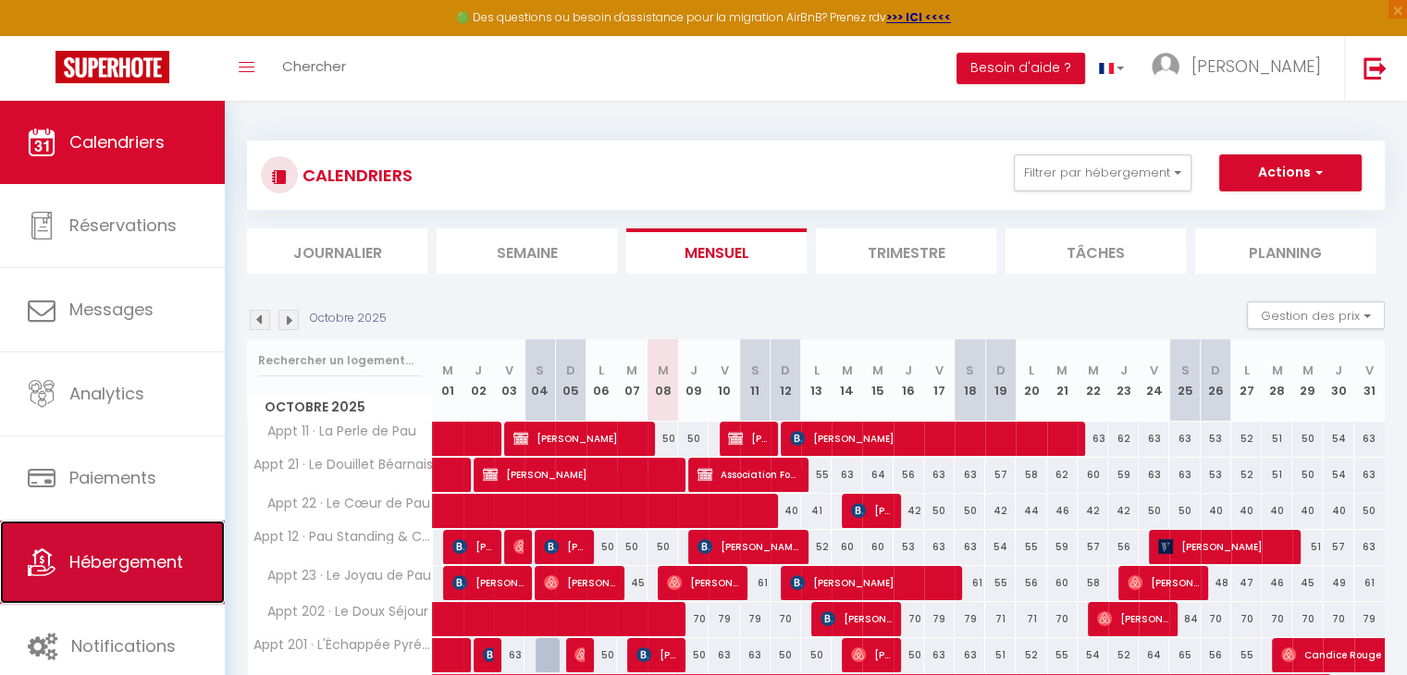
click at [187, 532] on link "Hébergement" at bounding box center [112, 562] width 225 height 83
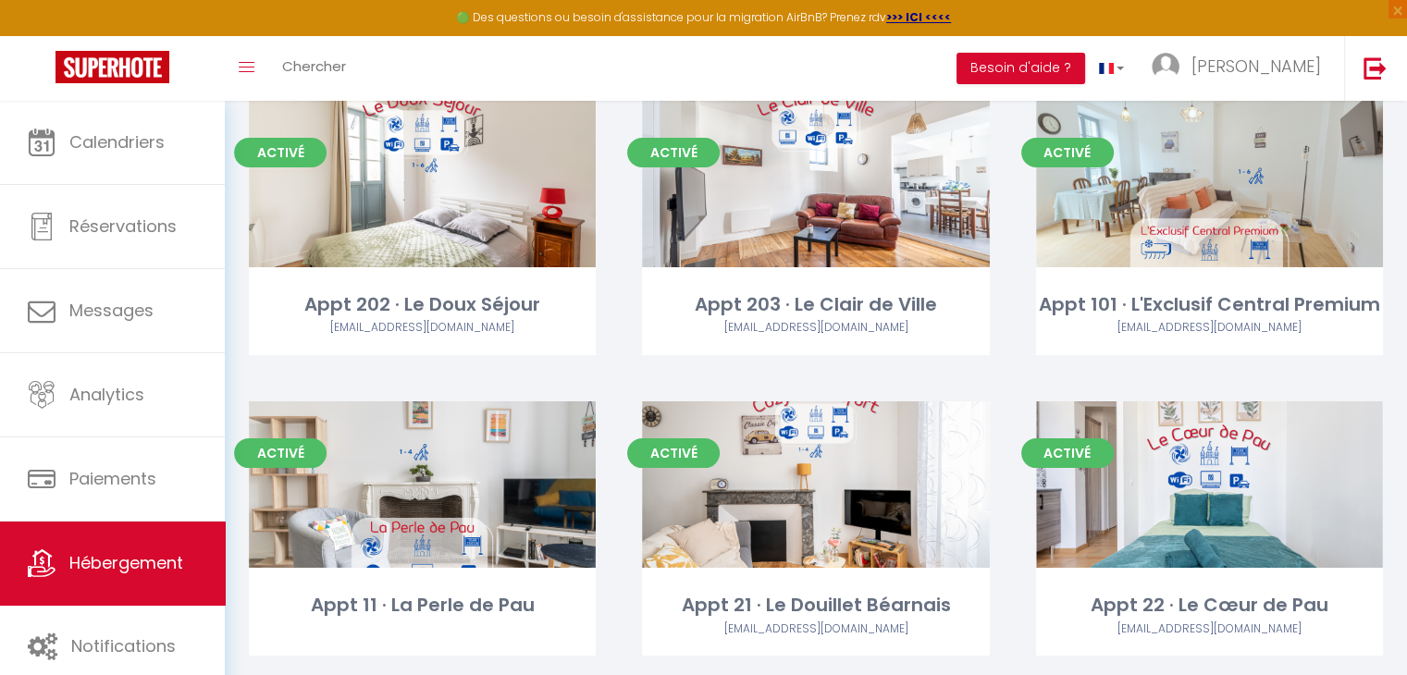
scroll to position [137, 0]
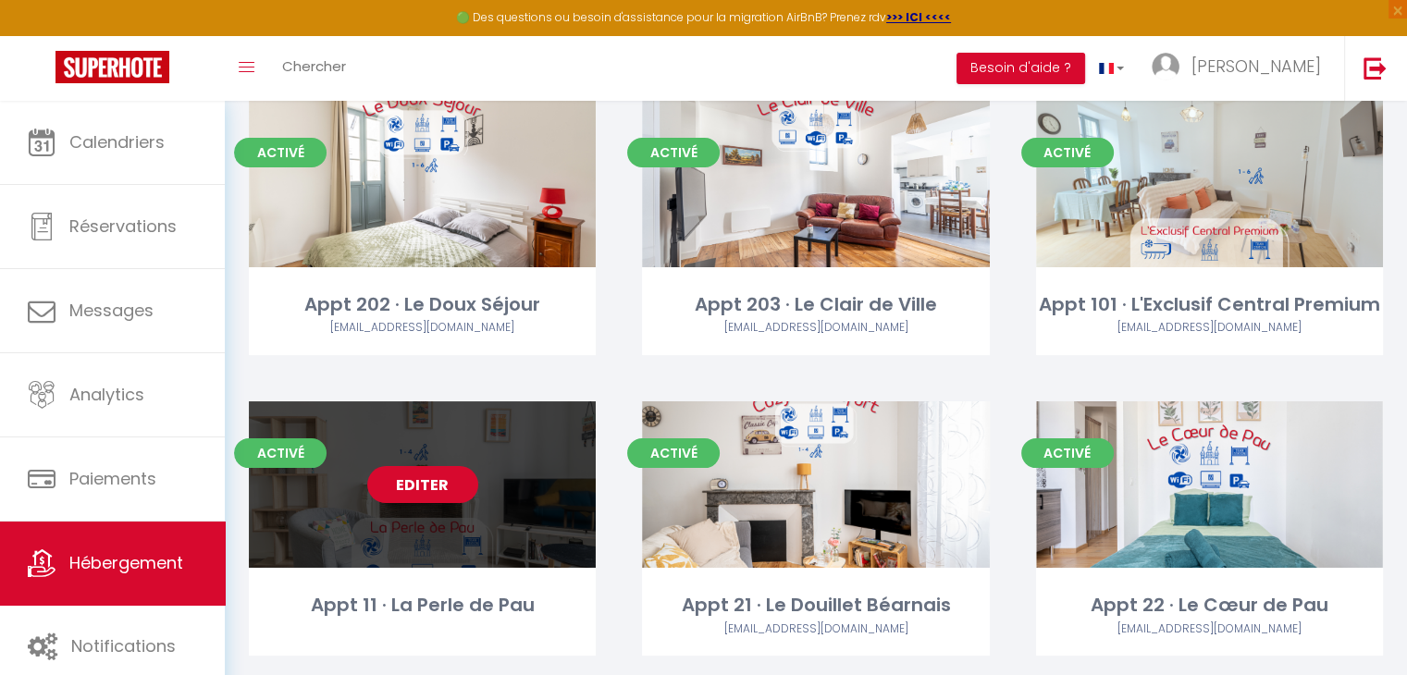
click at [415, 494] on link "Editer" at bounding box center [422, 484] width 111 height 37
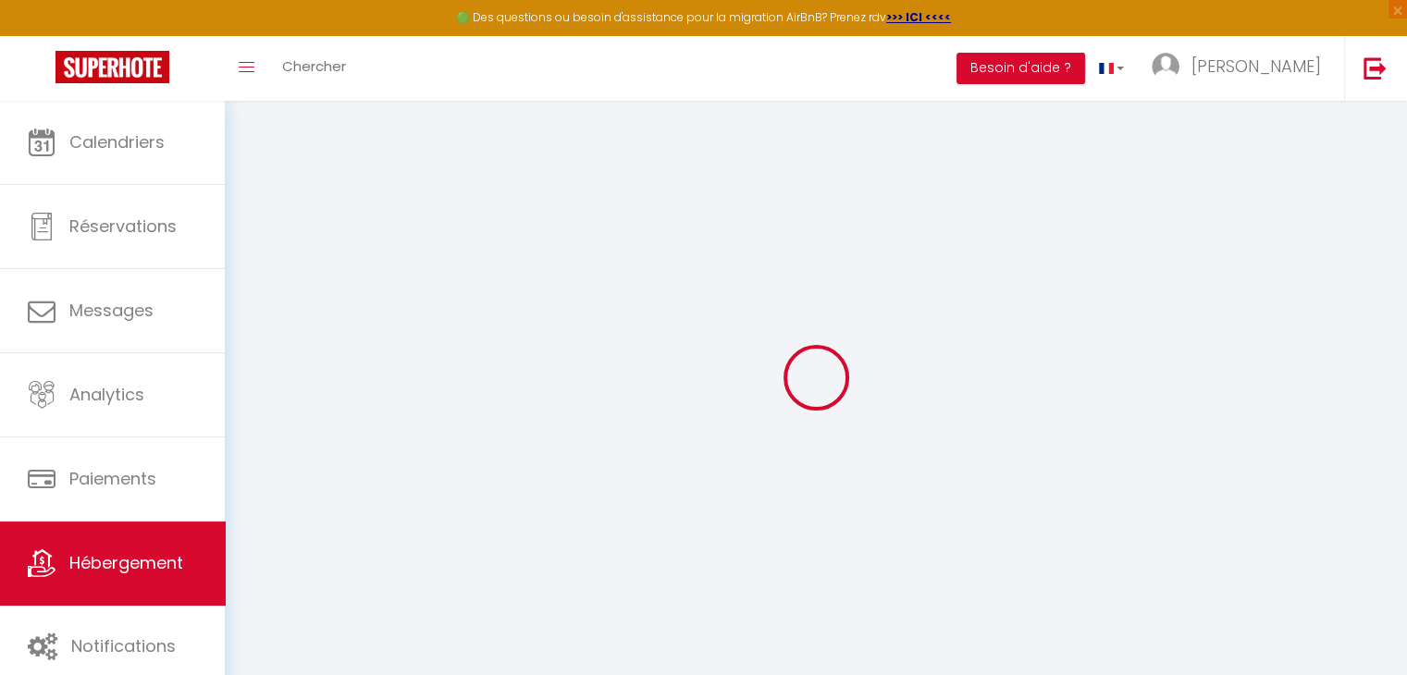
select select
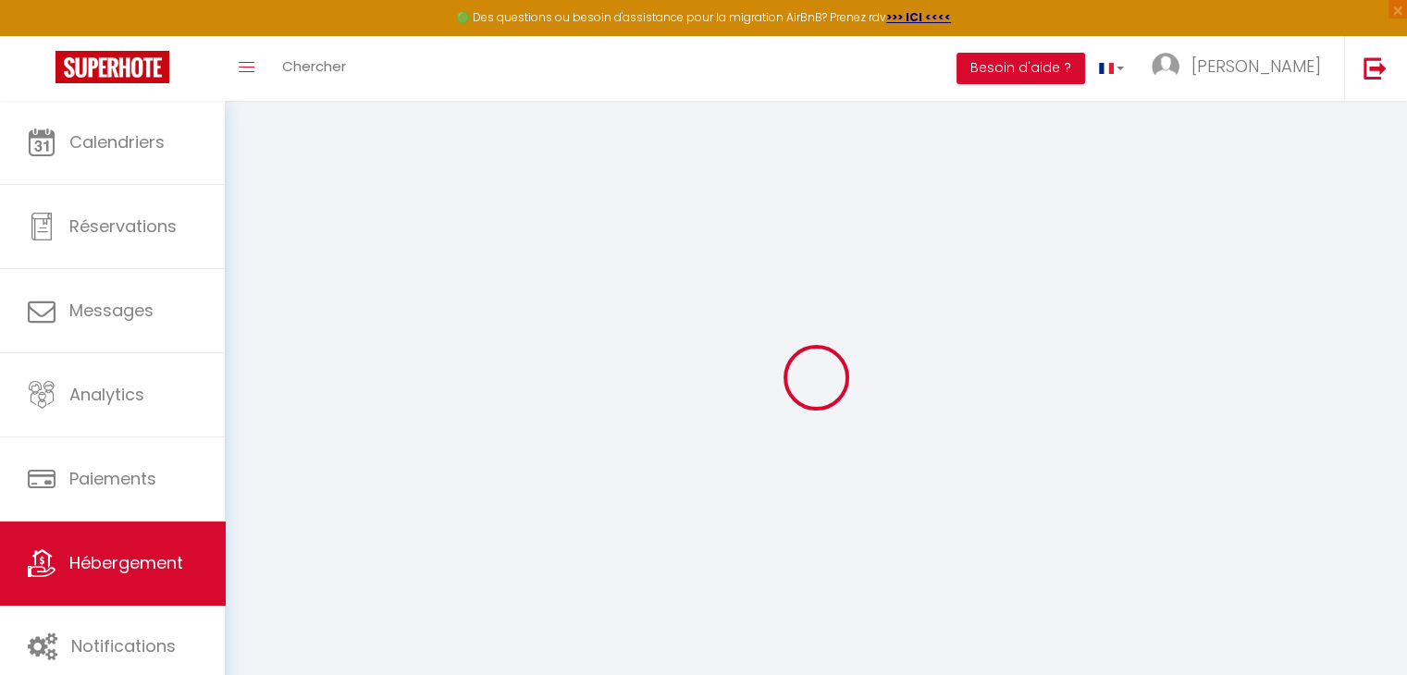
select select
checkbox input "false"
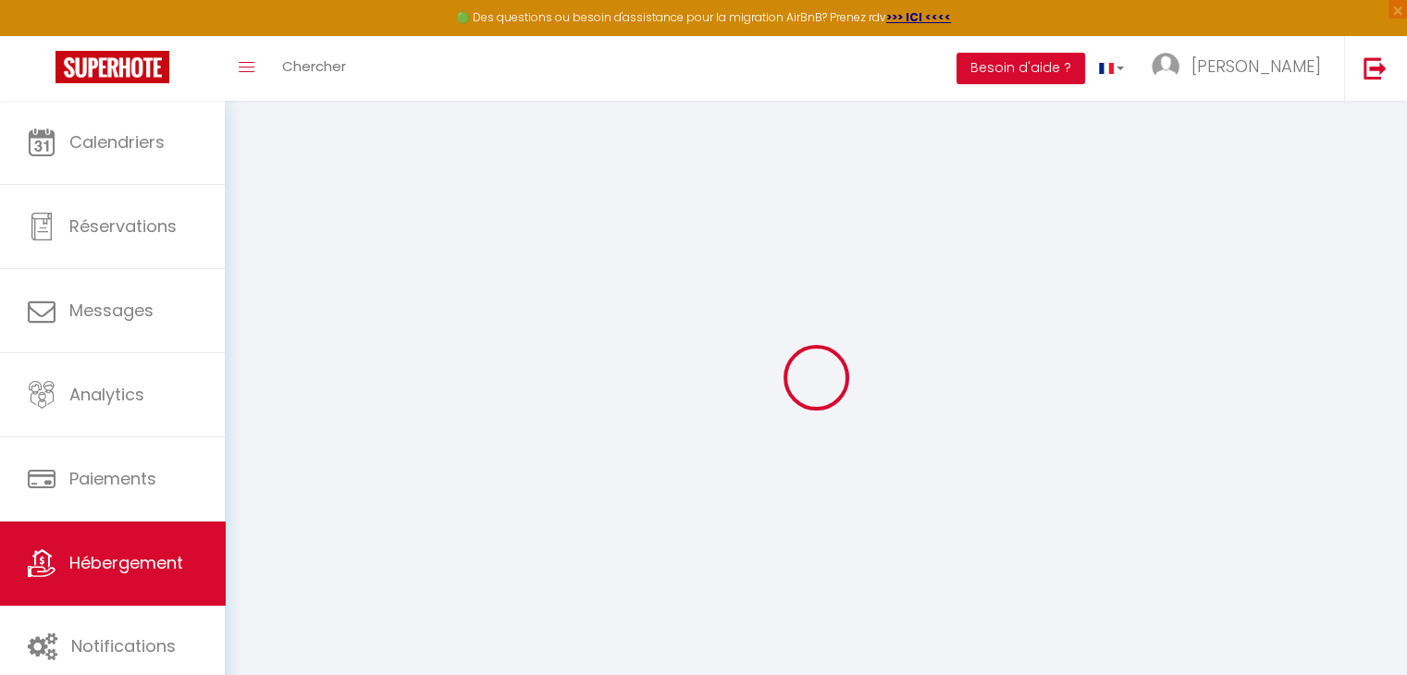
select select
type input "Appt 11 · La Perle de Pau"
type input "[PERSON_NAME] &"
type input "[PERSON_NAME]"
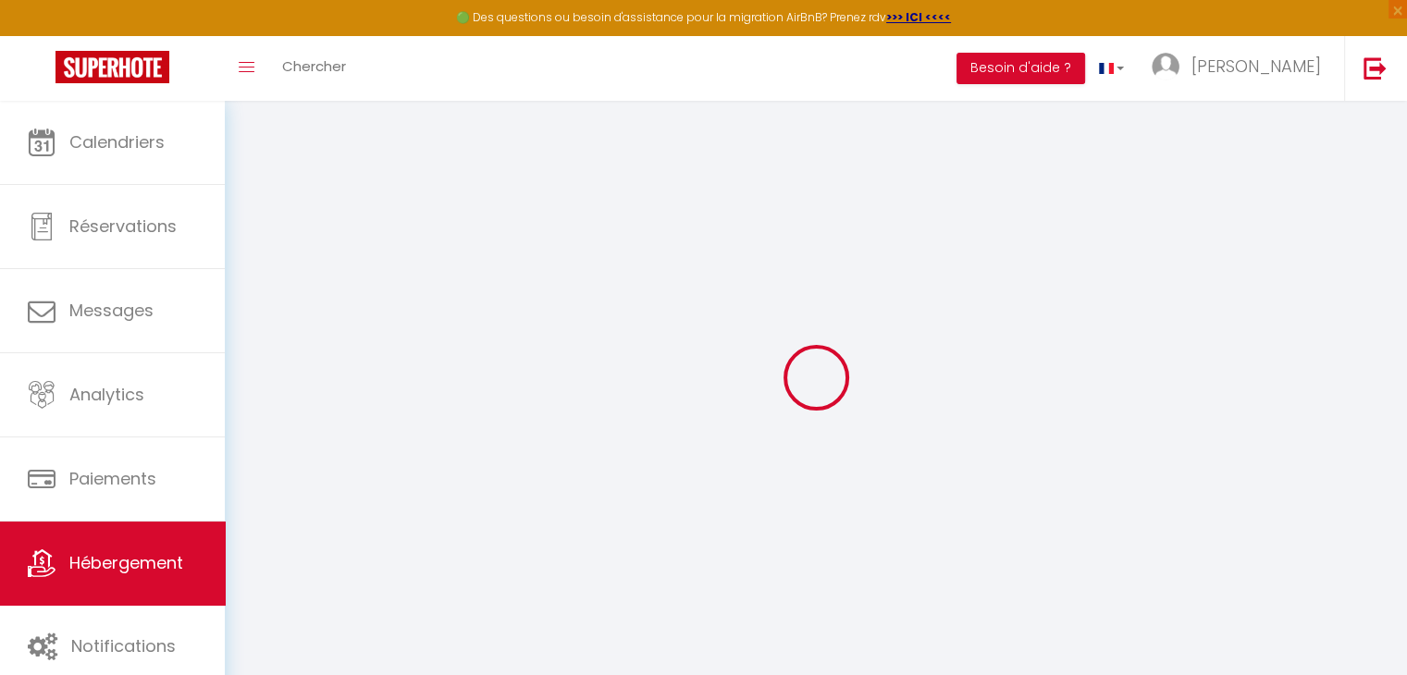
type input "[STREET_ADDRESS][PERSON_NAME]"
type input "64000"
type input "Pau"
select select "2"
type input "50"
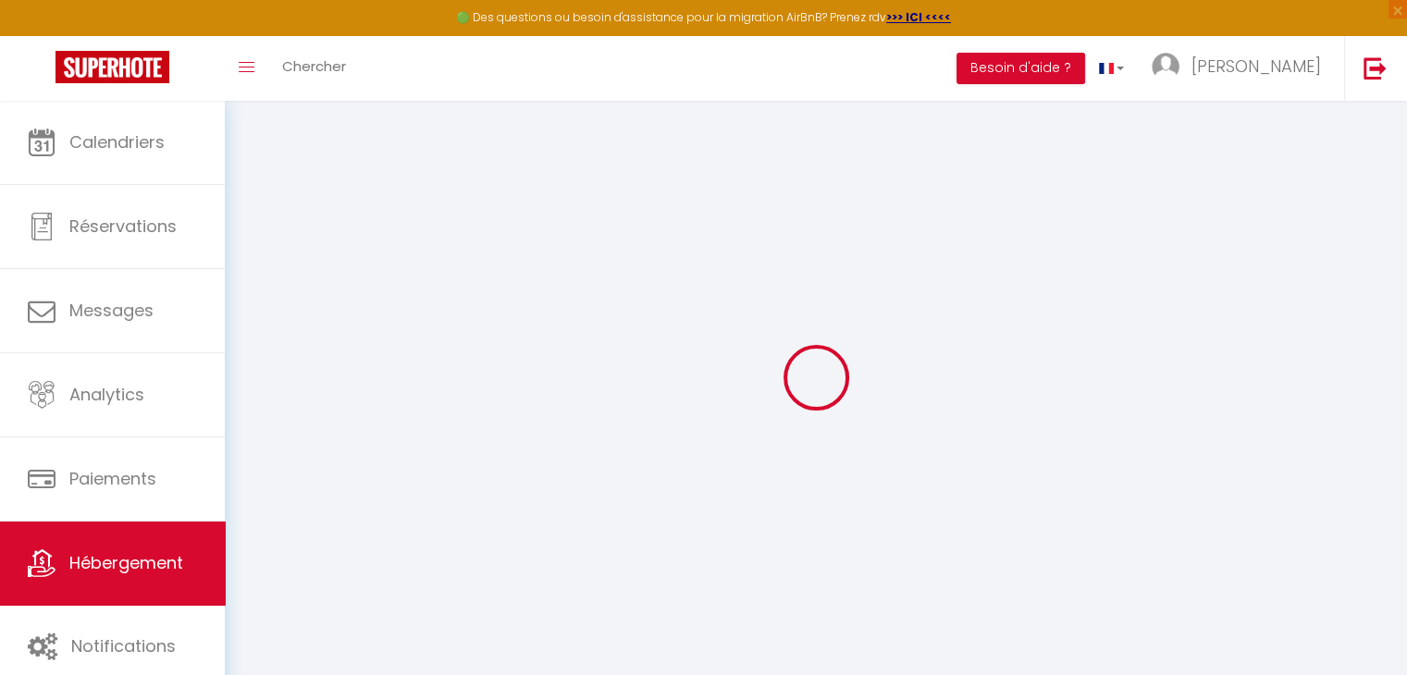
type input "30"
type input "7.2"
type input "6.62"
type input "300"
select select
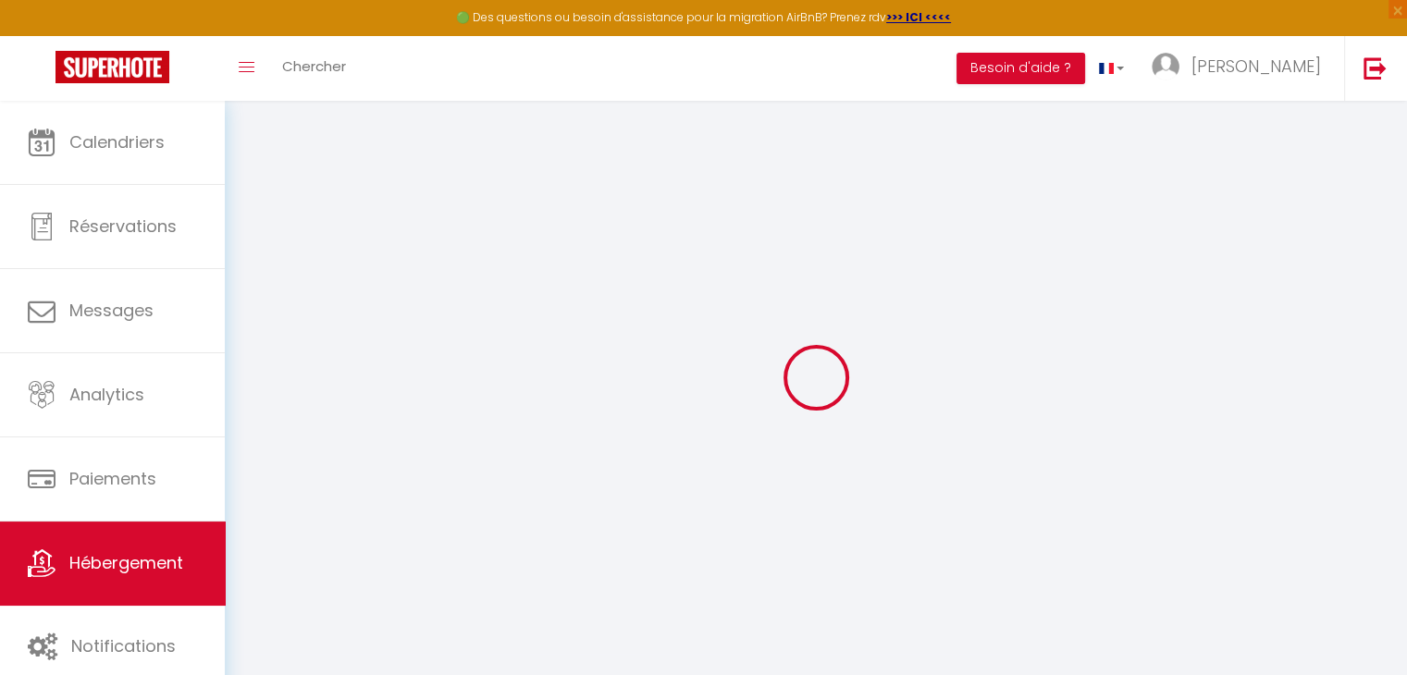
select select
type input "[STREET_ADDRESS][PERSON_NAME]"
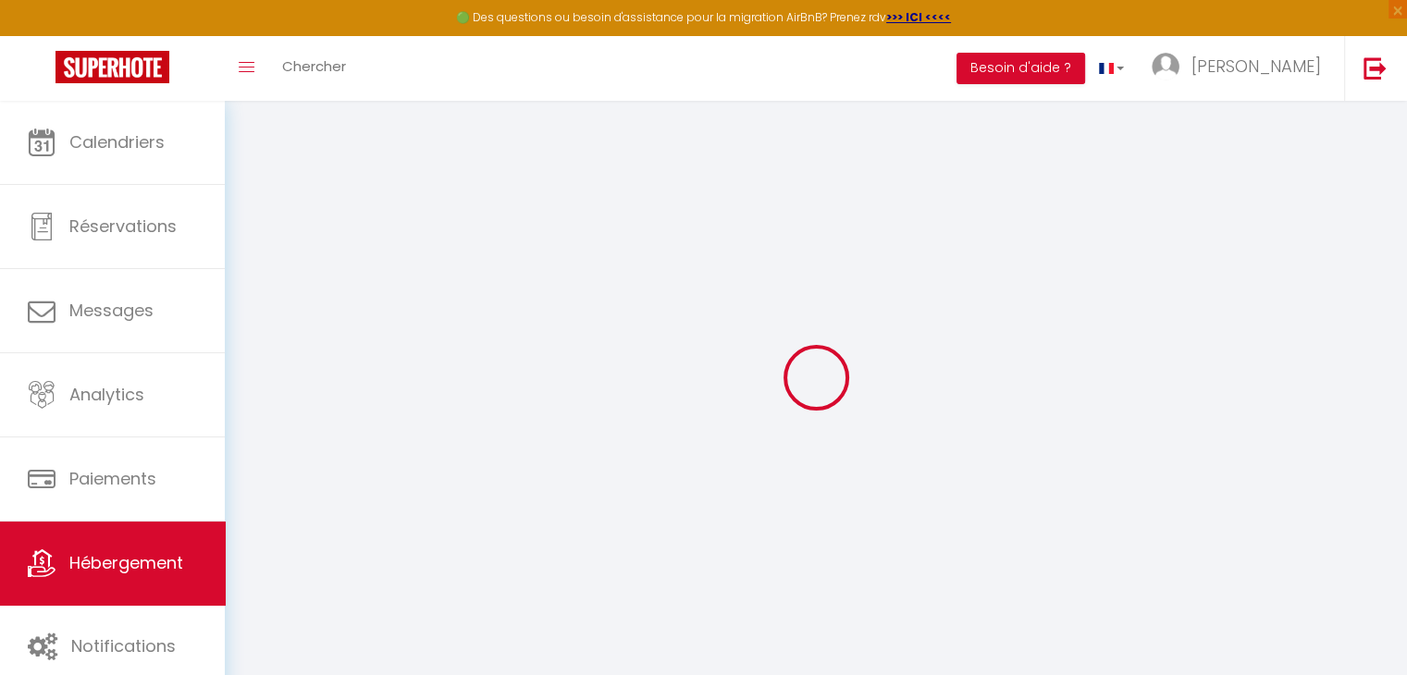
type input "64000"
type input "Pau"
type input "[EMAIL_ADDRESS][DOMAIN_NAME]"
select select "9815"
checkbox input "false"
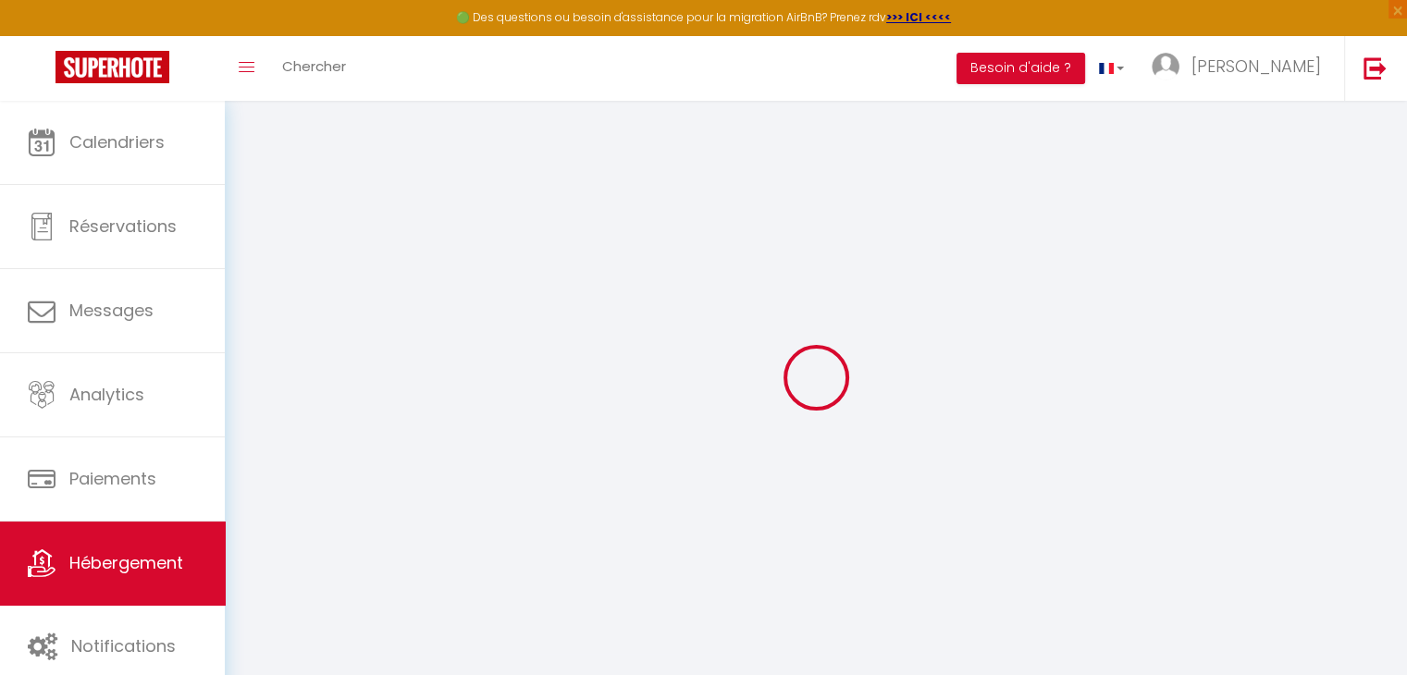
checkbox input "false"
radio input "true"
type input "0"
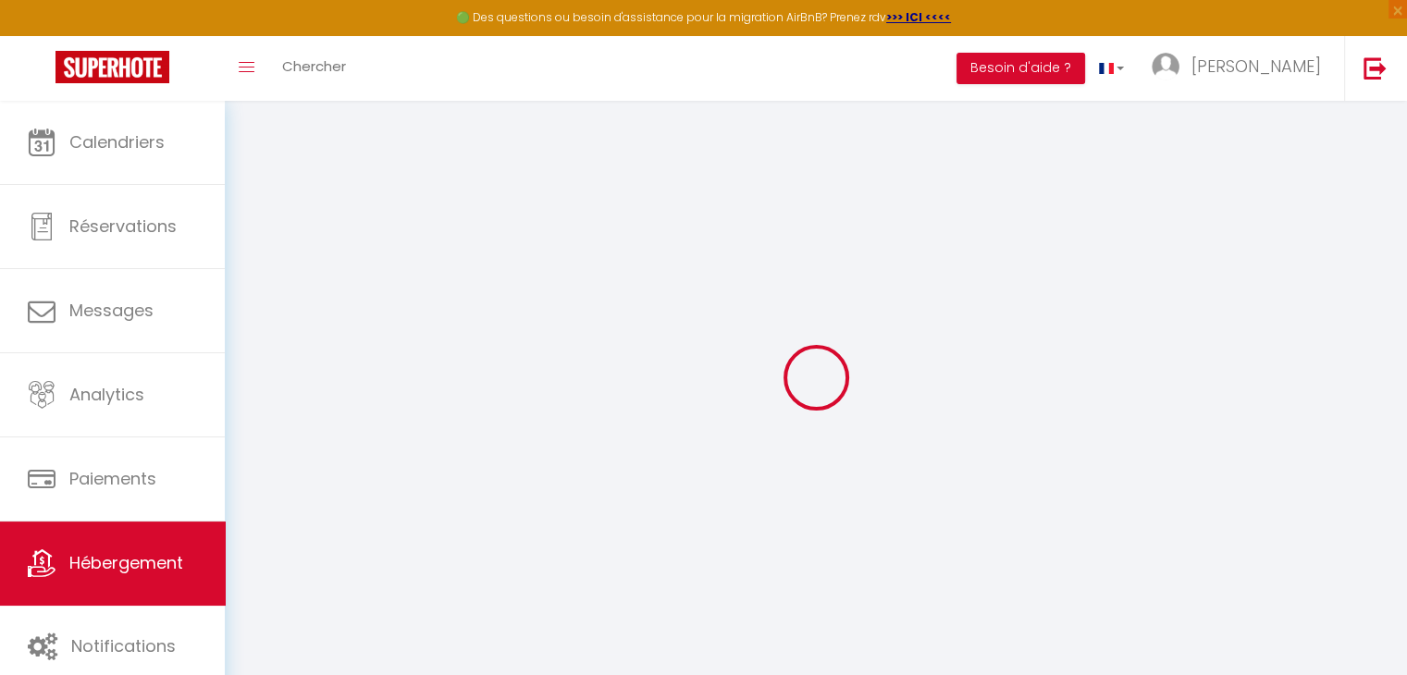
type input "0"
select select
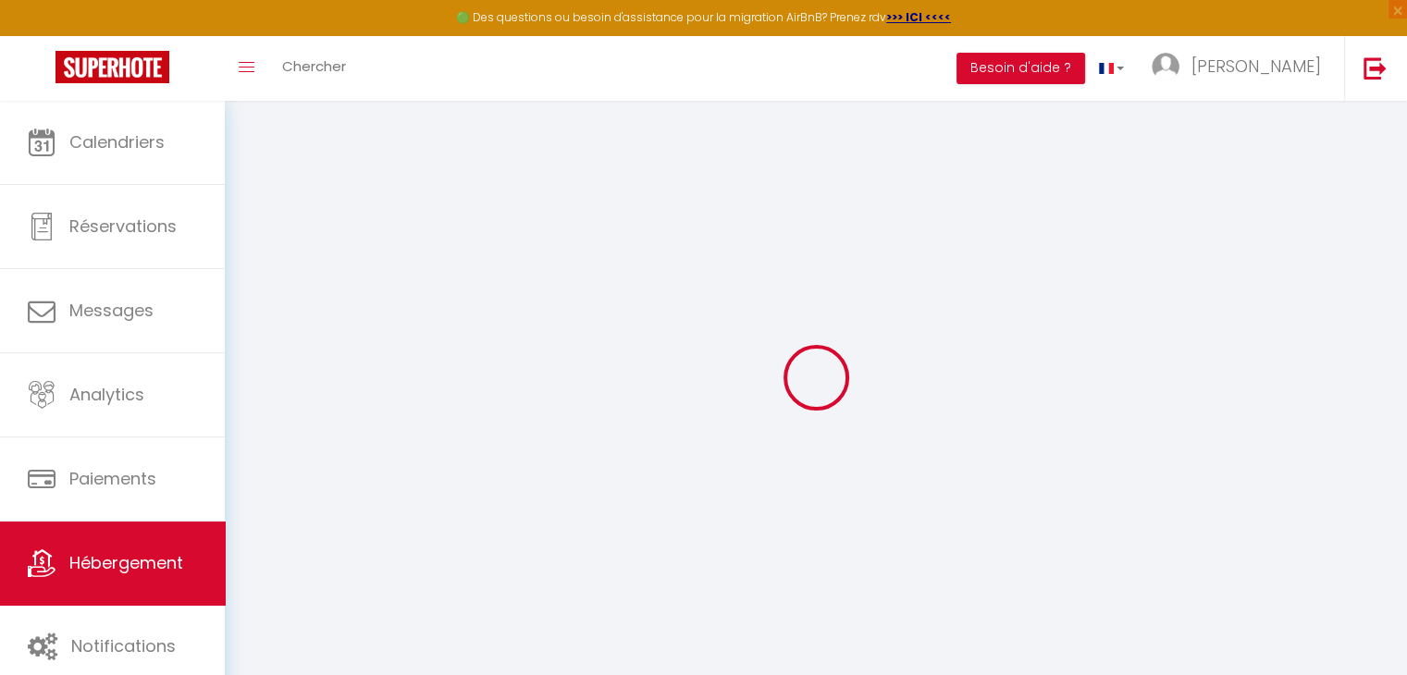
select select
checkbox input "false"
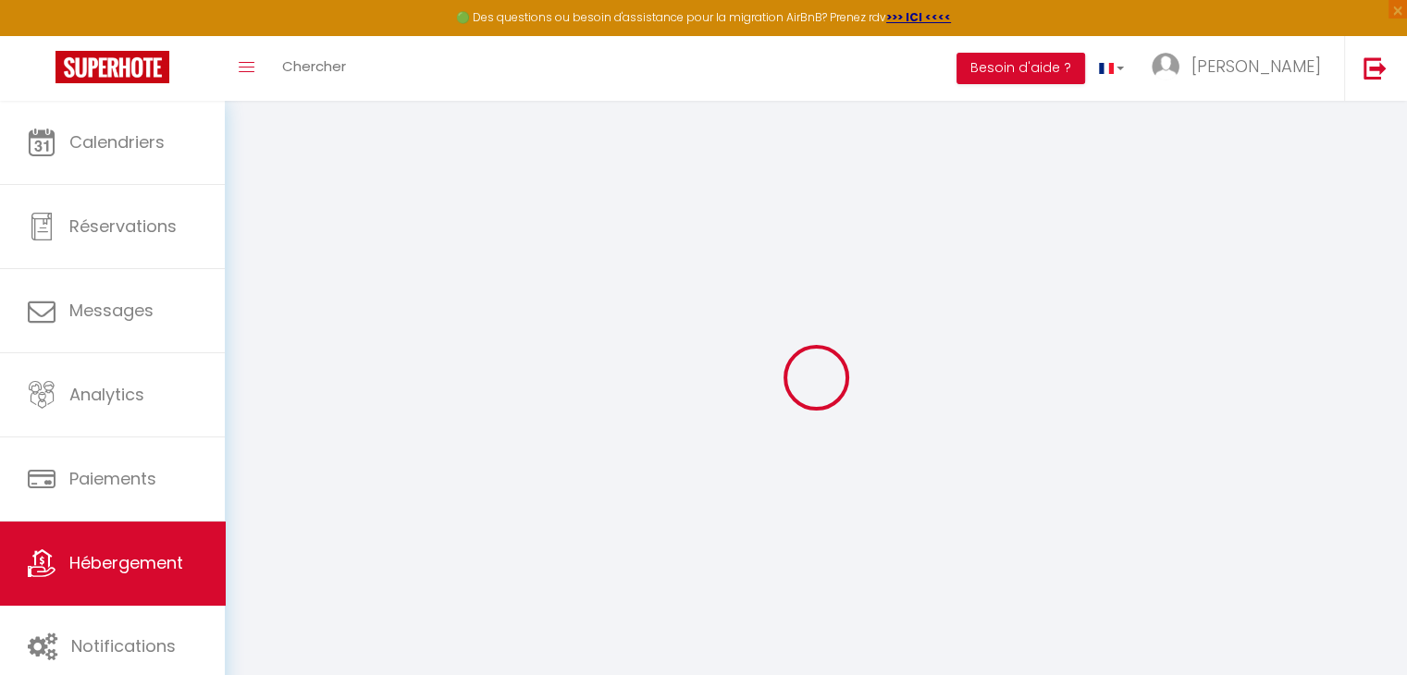
checkbox input "false"
select select
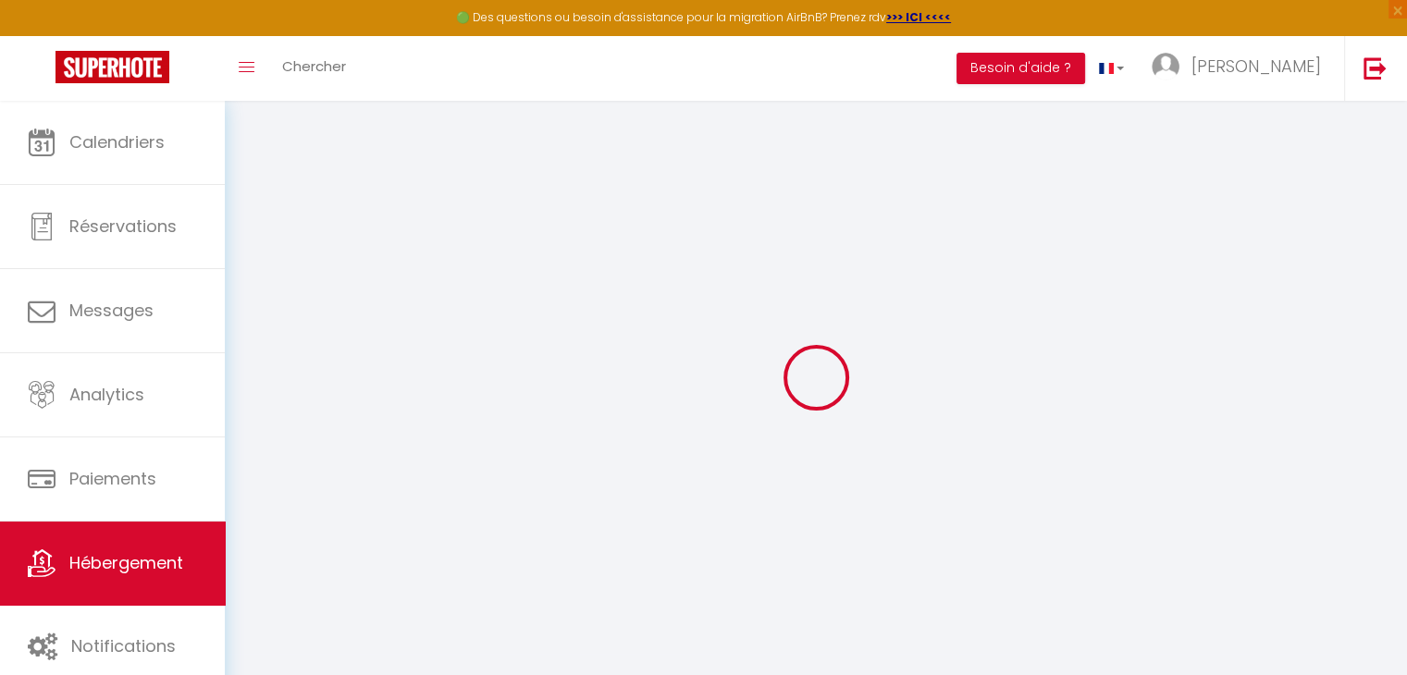
select select
checkbox input "false"
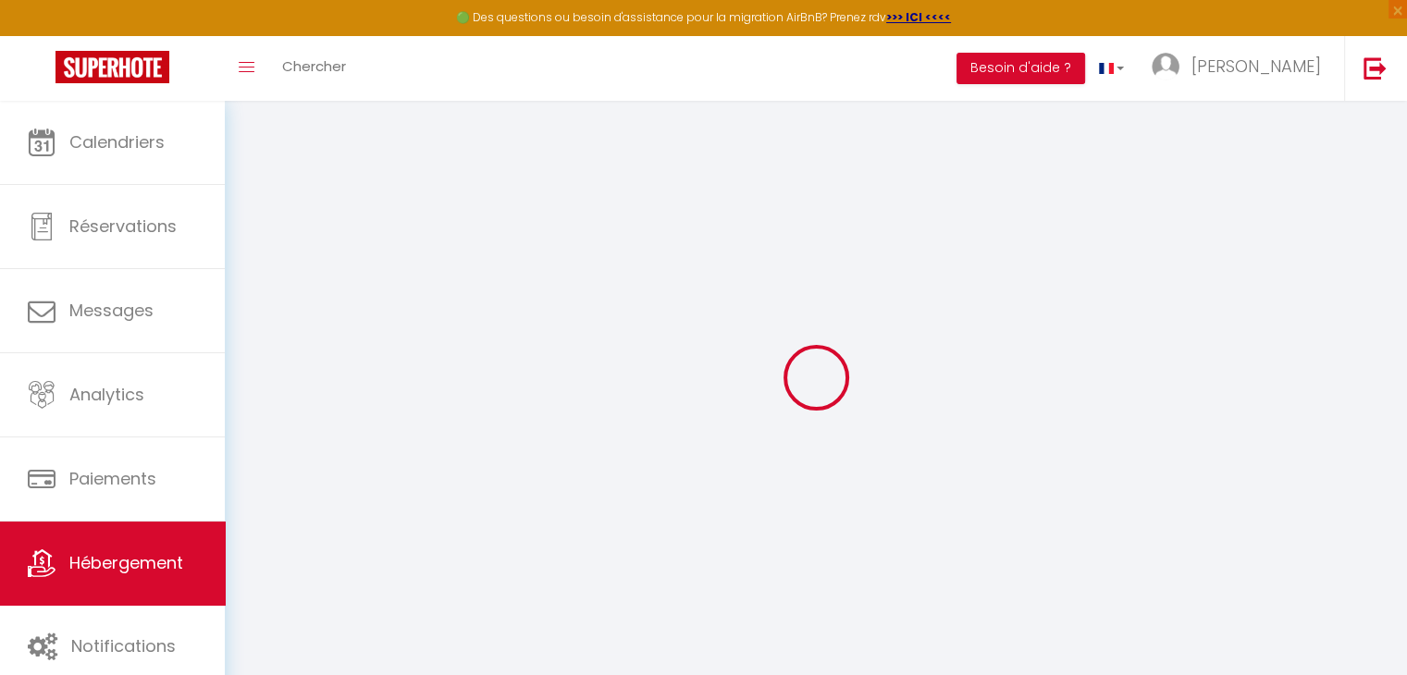
checkbox input "false"
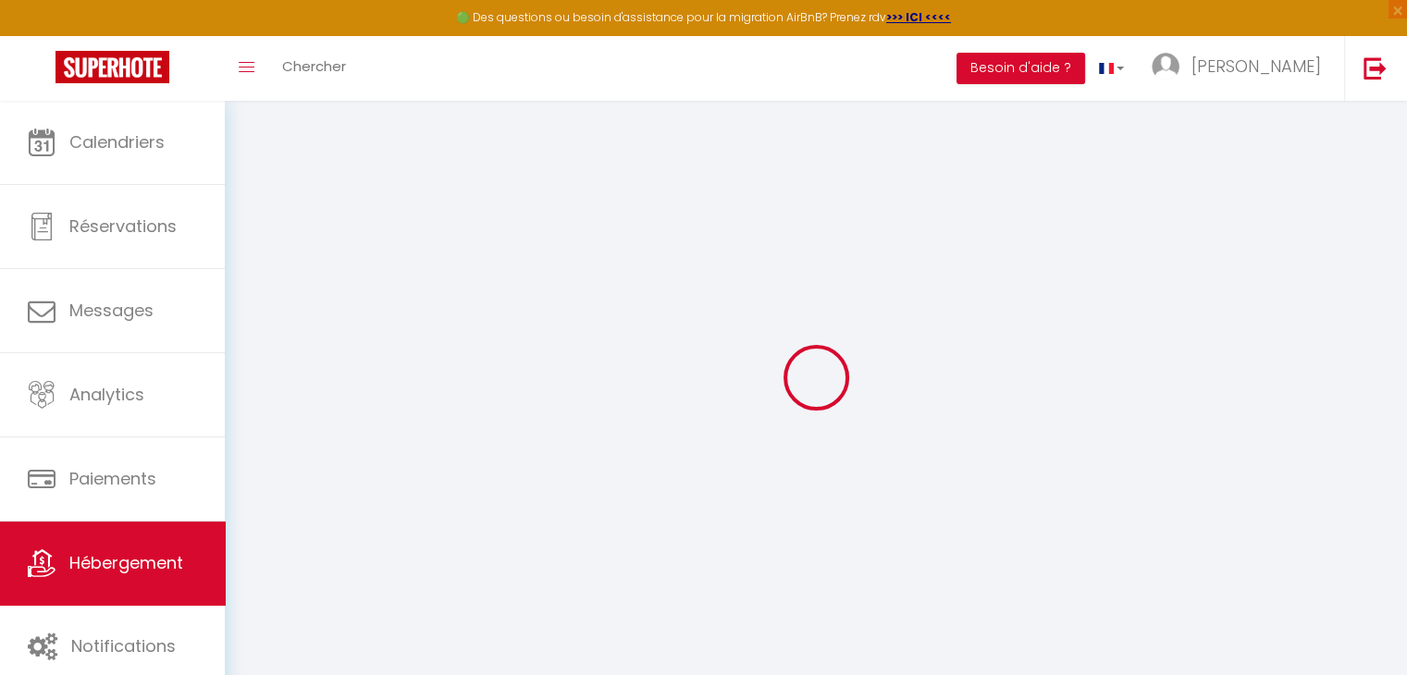
checkbox input "false"
select select "15:00"
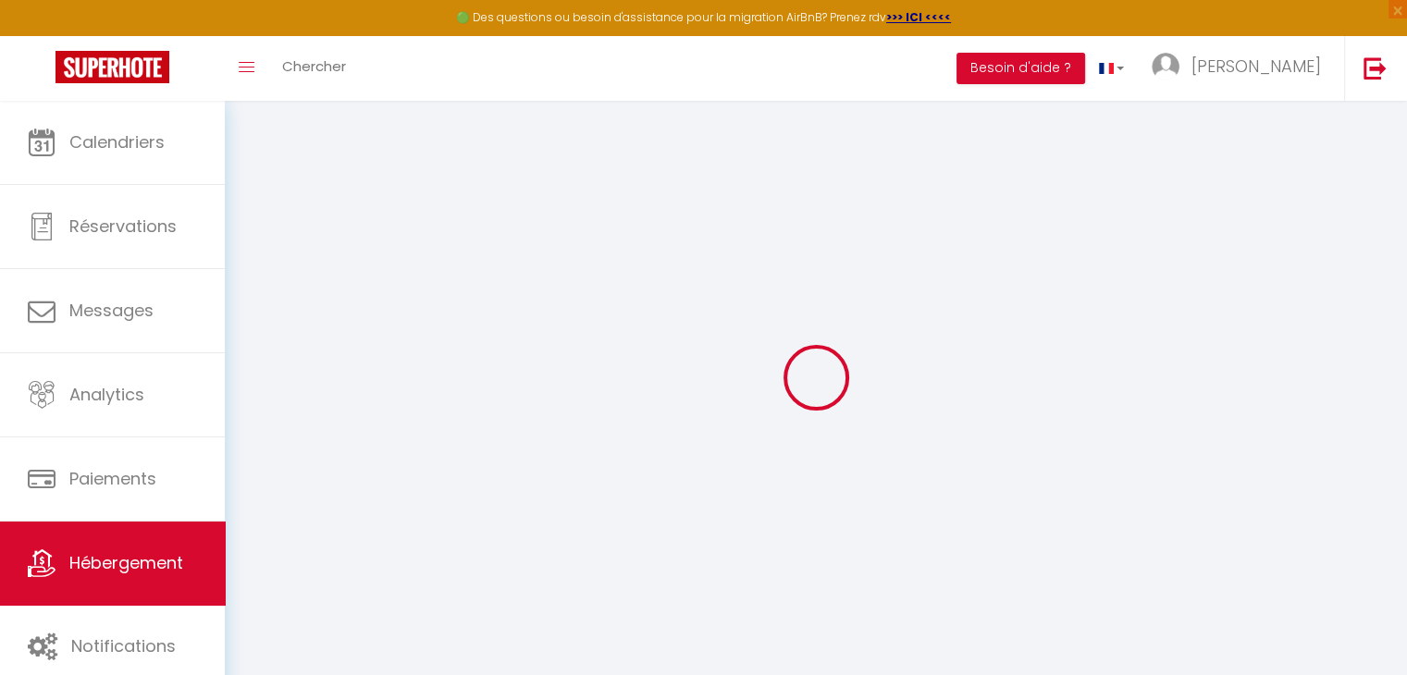
select select
select select "11:00"
select select "30"
select select "120"
select select
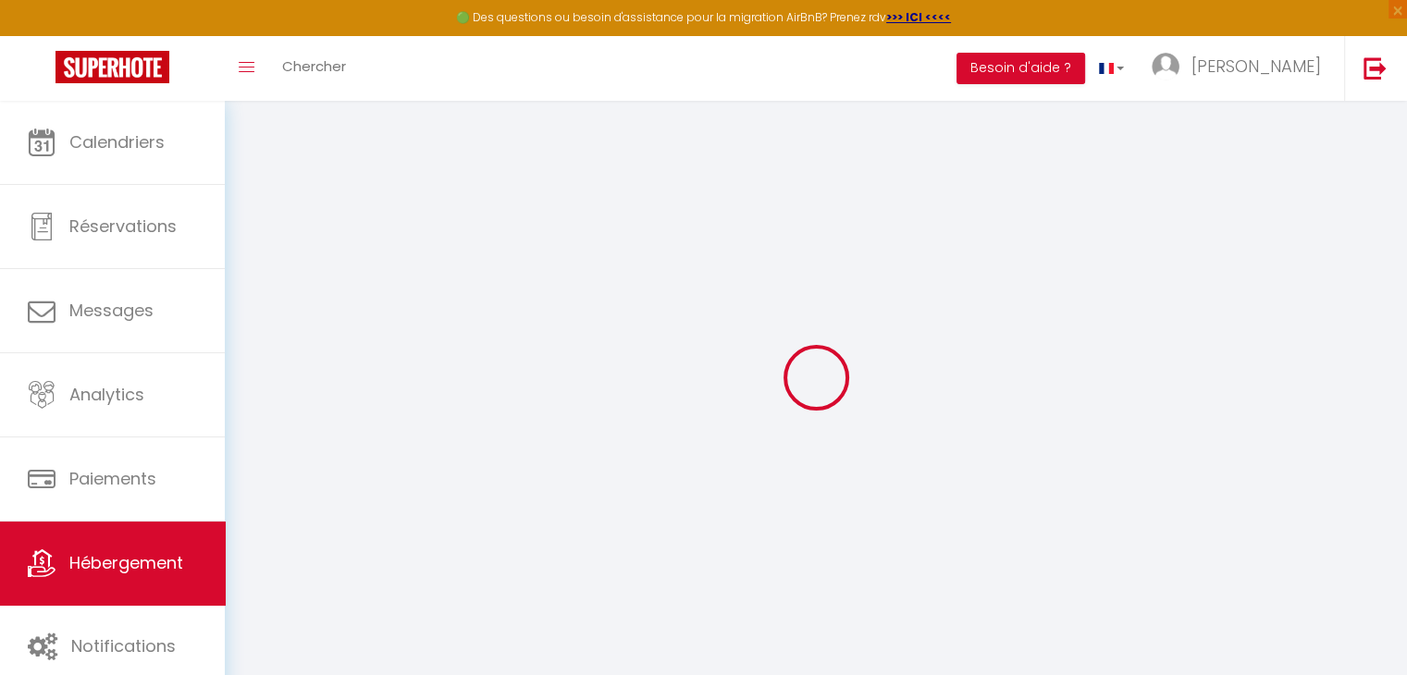
checkbox input "false"
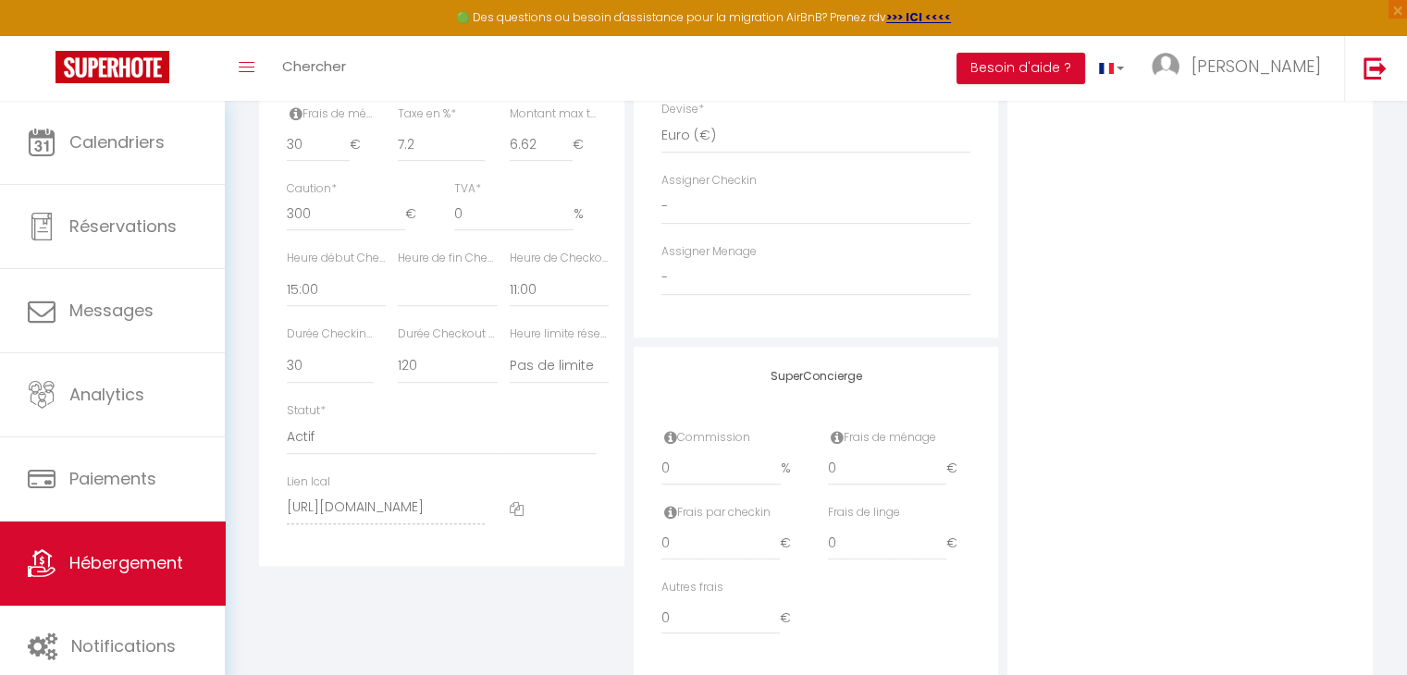
scroll to position [968, 0]
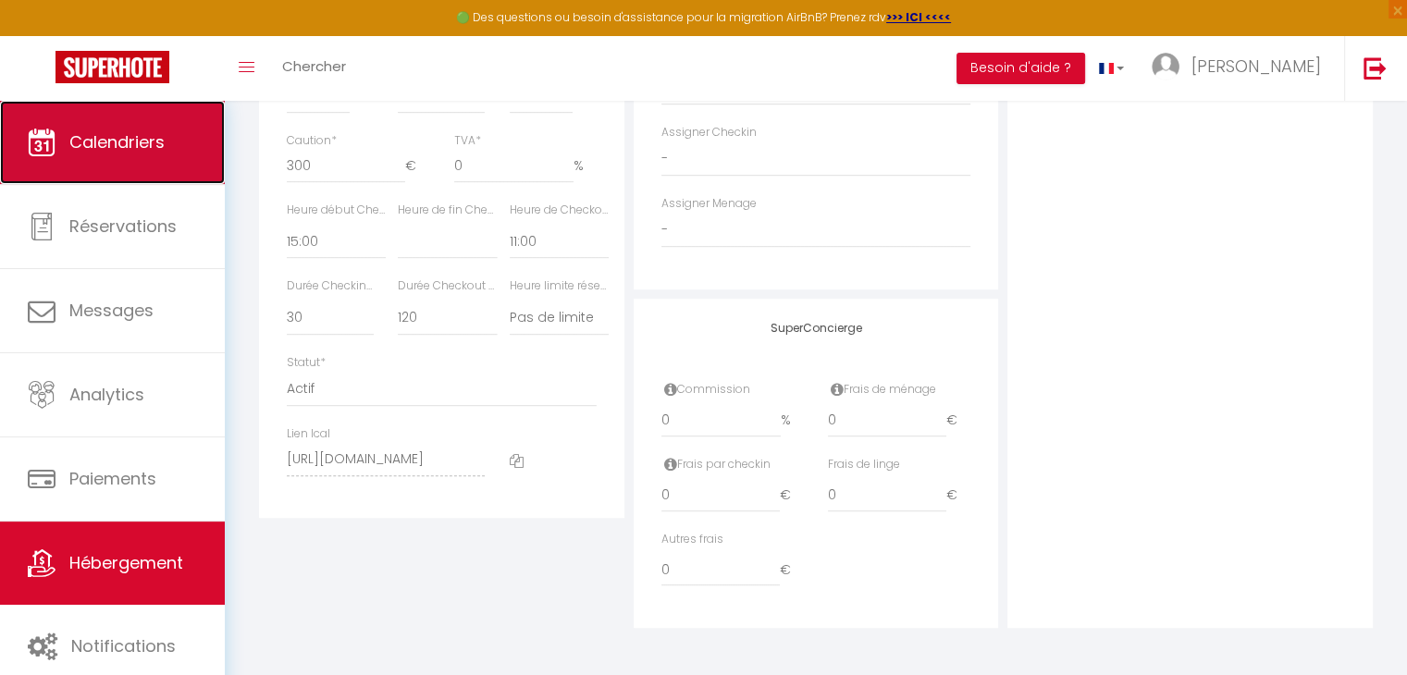
click at [167, 159] on link "Calendriers" at bounding box center [112, 142] width 225 height 83
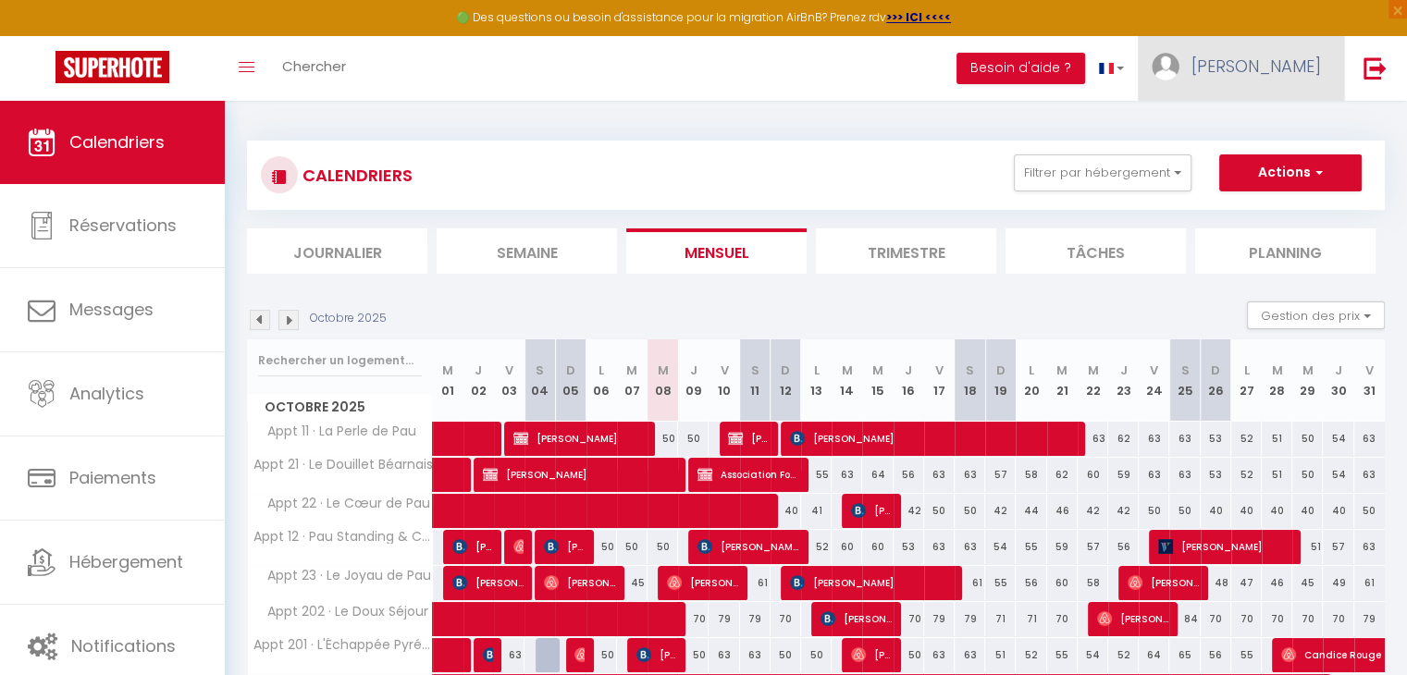
click at [1294, 82] on link "[PERSON_NAME]" at bounding box center [1241, 68] width 206 height 65
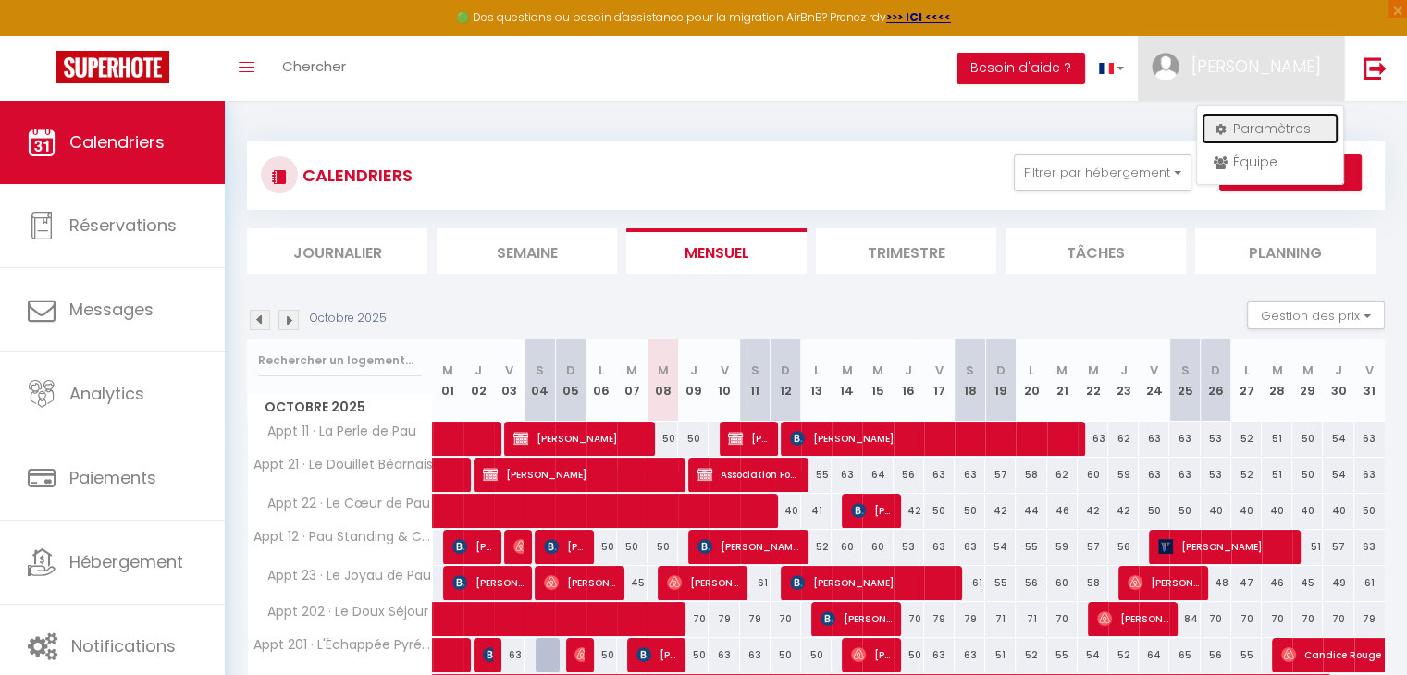
click at [1269, 130] on link "Paramètres" at bounding box center [1270, 128] width 137 height 31
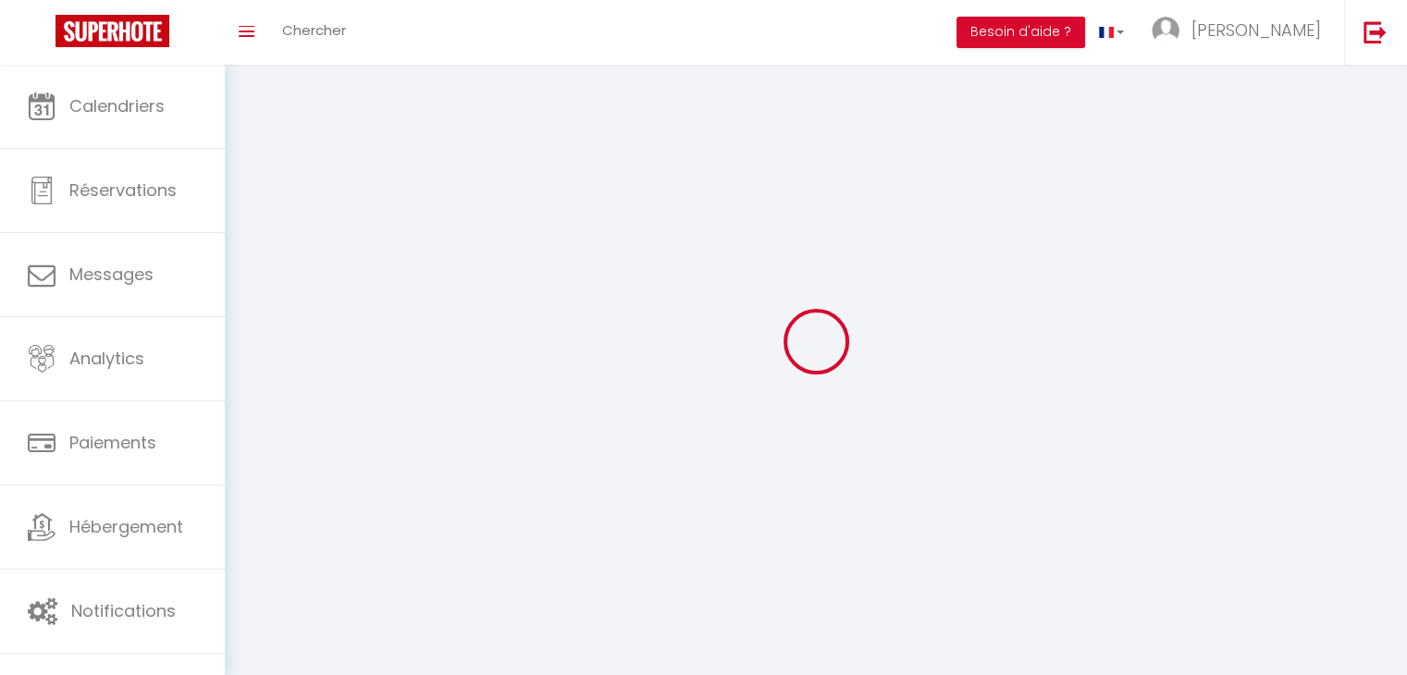
type input "[PERSON_NAME]"
type input "NZE"
type input "0628404980"
type input "[STREET_ADDRESS]"
type input "64230"
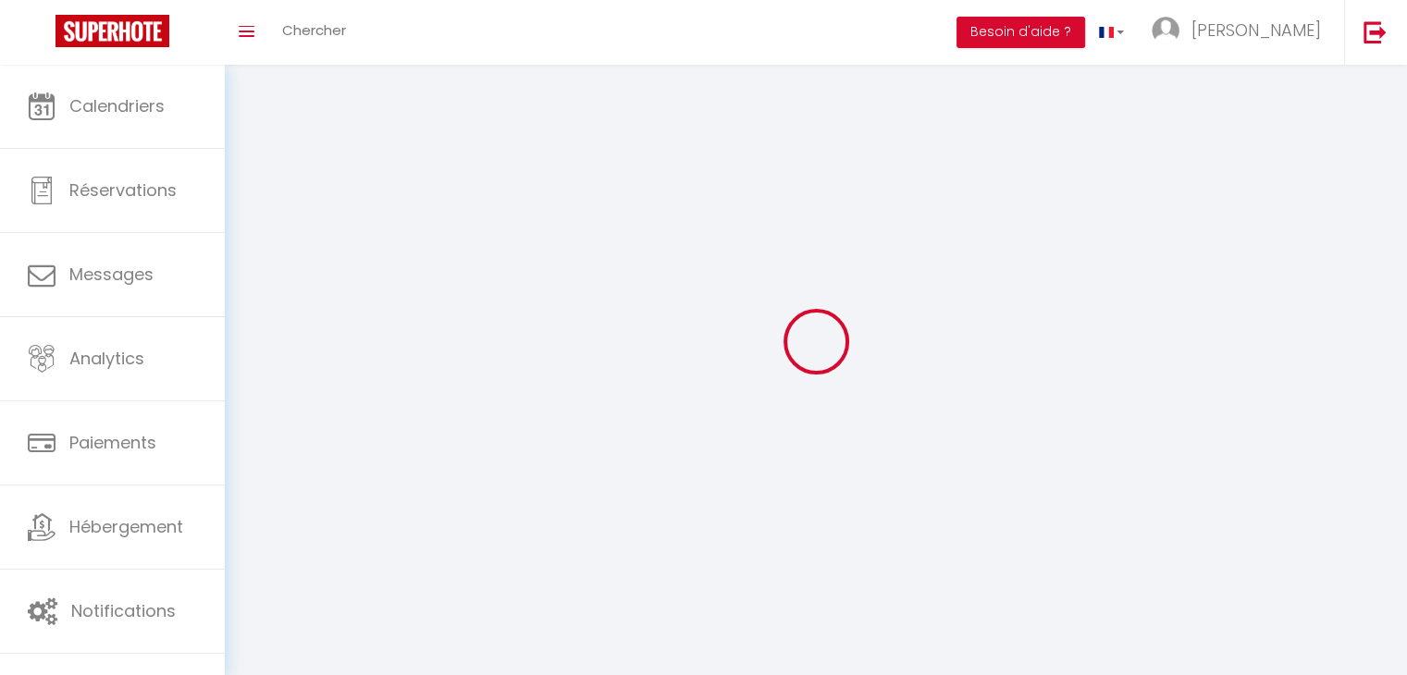
type input "Sauvagnon"
type input "BEVVcM3c9tAGEahIxhcWNDuJf"
type input "8dWffGCf1ihc4EGGWjY3PW15c"
select select "28"
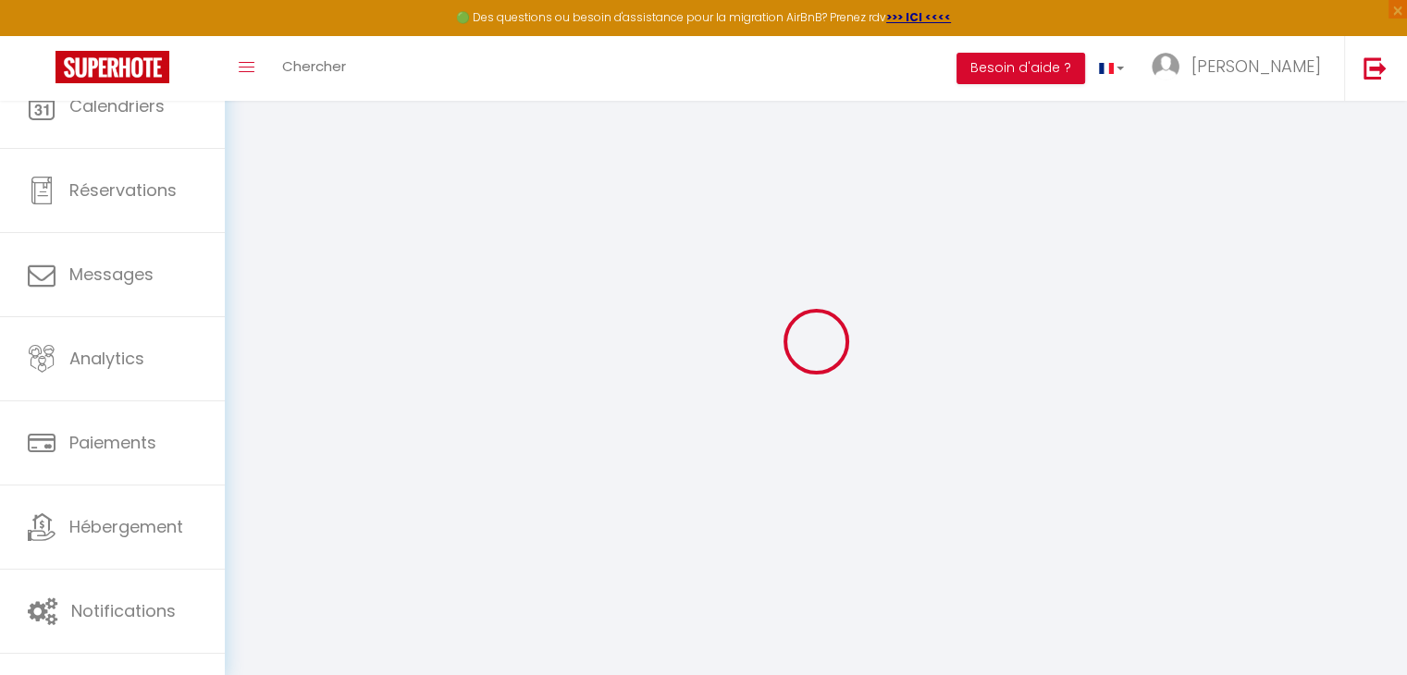
type input "BEVVcM3c9tAGEahIxhcWNDuJf"
type input "8dWffGCf1ihc4EGGWjY3PW15c"
type input "[URL][DOMAIN_NAME]"
select select "fr"
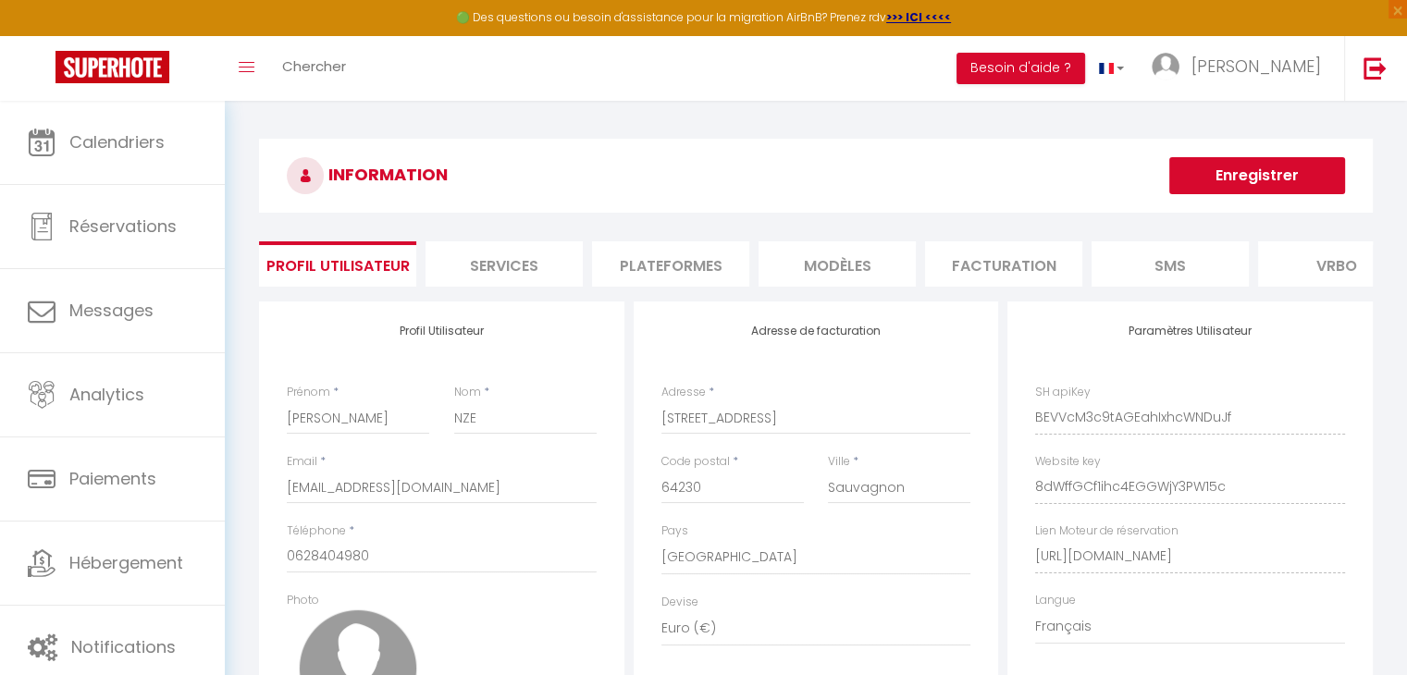
click at [674, 249] on li "Plateformes" at bounding box center [670, 264] width 157 height 45
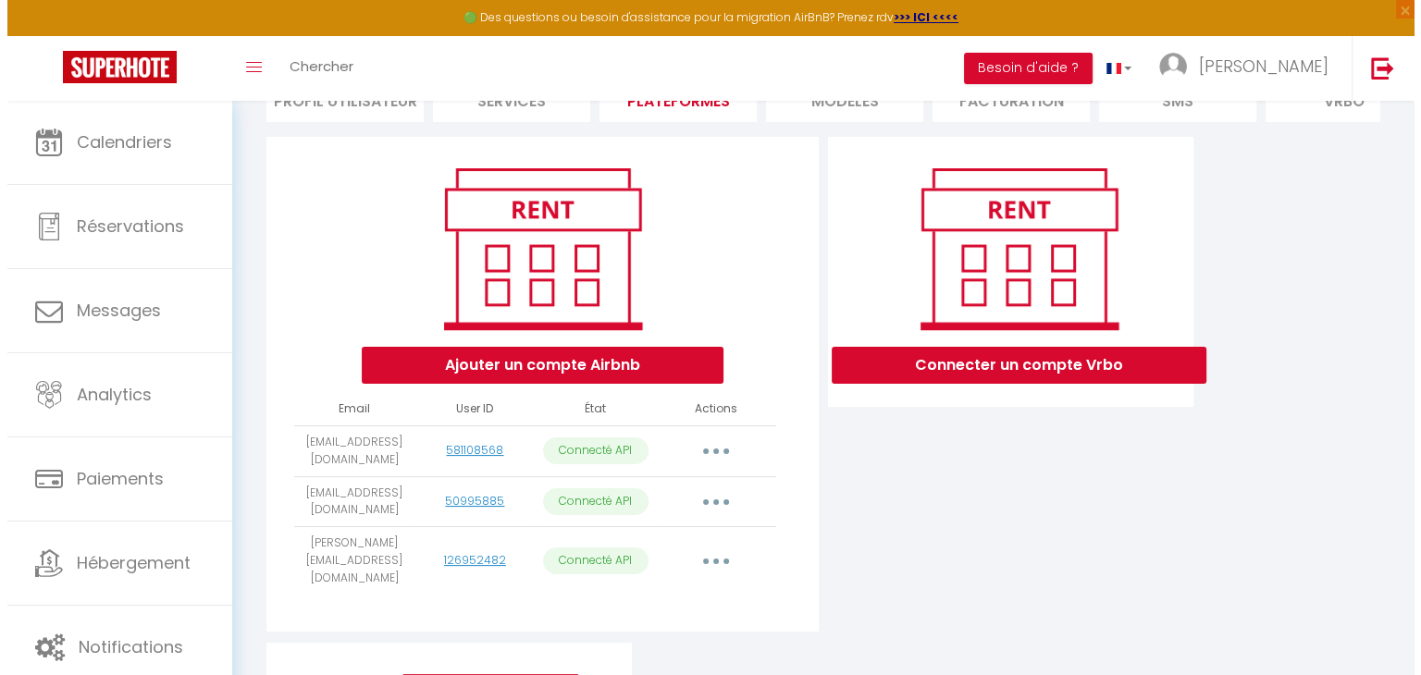
scroll to position [168, 0]
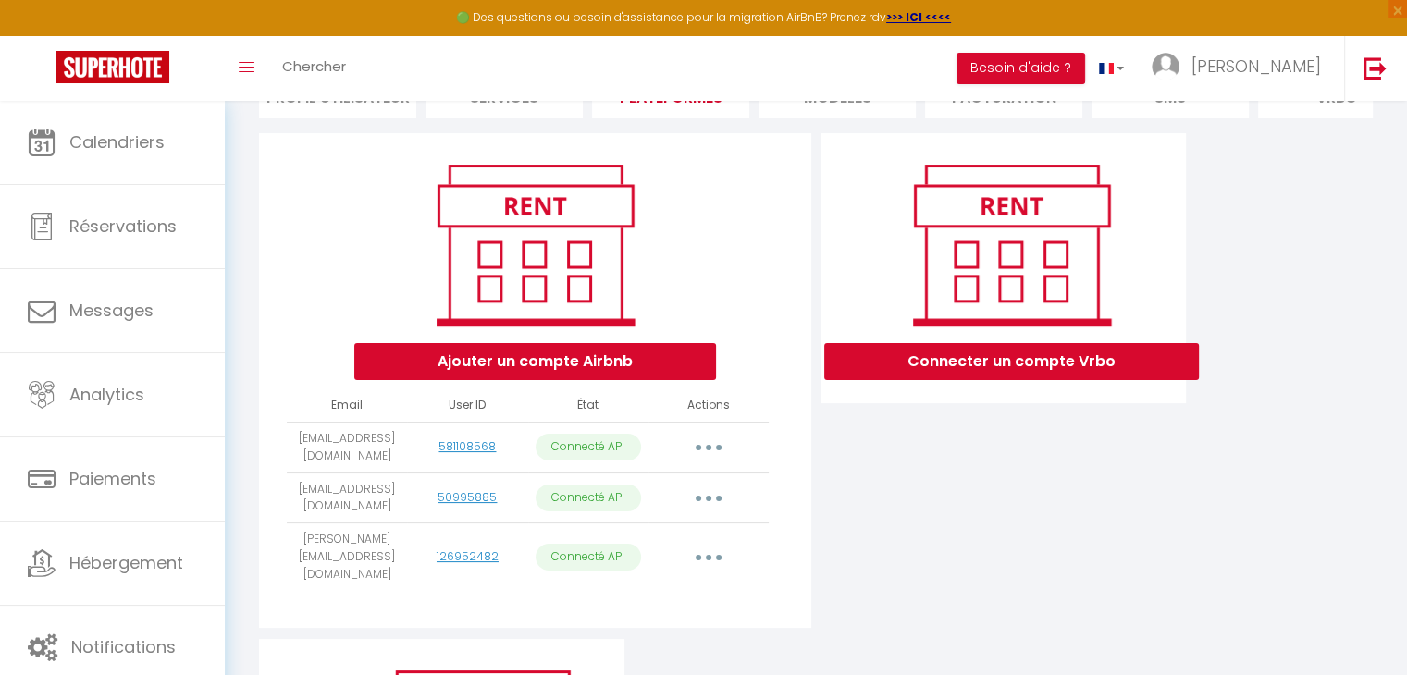
drag, startPoint x: 693, startPoint y: 303, endPoint x: 1097, endPoint y: 426, distance: 422.7
click at [1097, 426] on div "Connecter un compte Vrbo" at bounding box center [1003, 386] width 375 height 506
click at [705, 461] on button "button" at bounding box center [709, 448] width 52 height 30
click at [812, 589] on div "Ajouter un compte Airbnb Email User ID État Actions [EMAIL_ADDRESS][DOMAIN_NAME…" at bounding box center [535, 380] width 562 height 495
click at [714, 558] on button "button" at bounding box center [709, 558] width 52 height 30
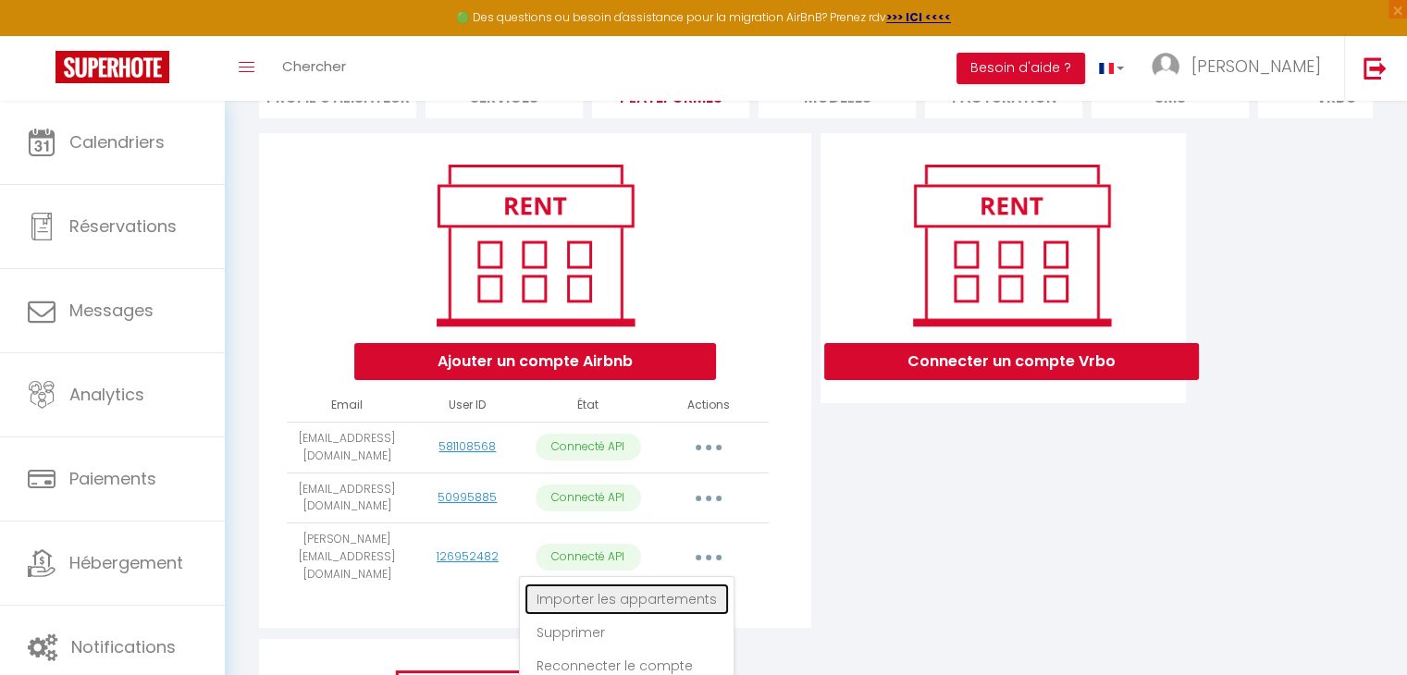
click at [686, 600] on link "Importer les appartements" at bounding box center [627, 599] width 204 height 31
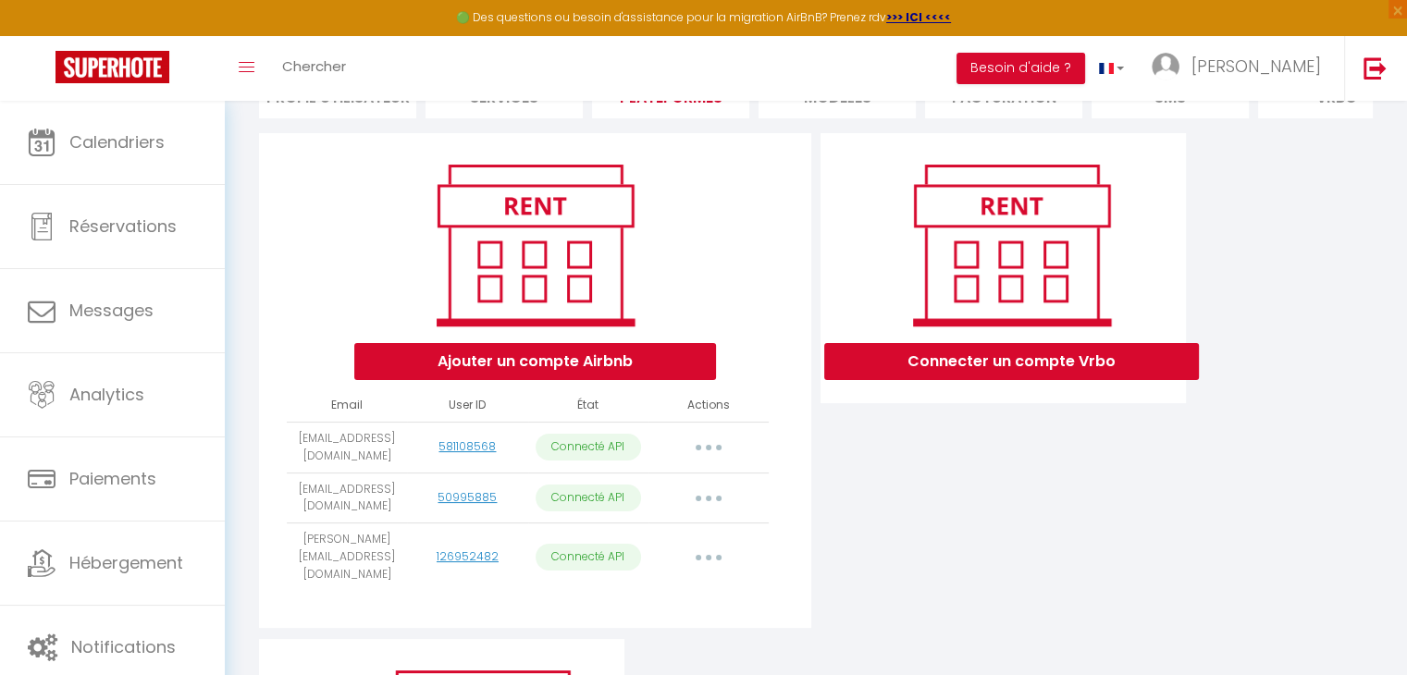
select select "52871"
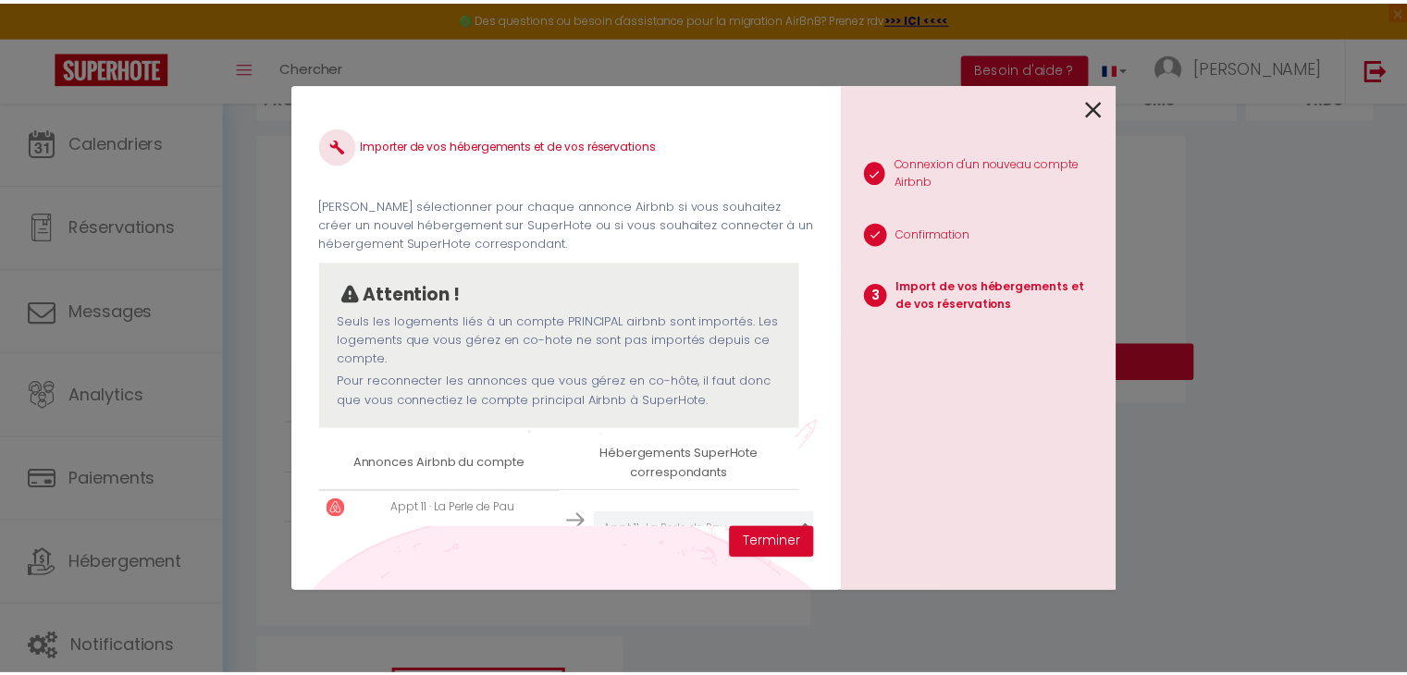
scroll to position [68, 0]
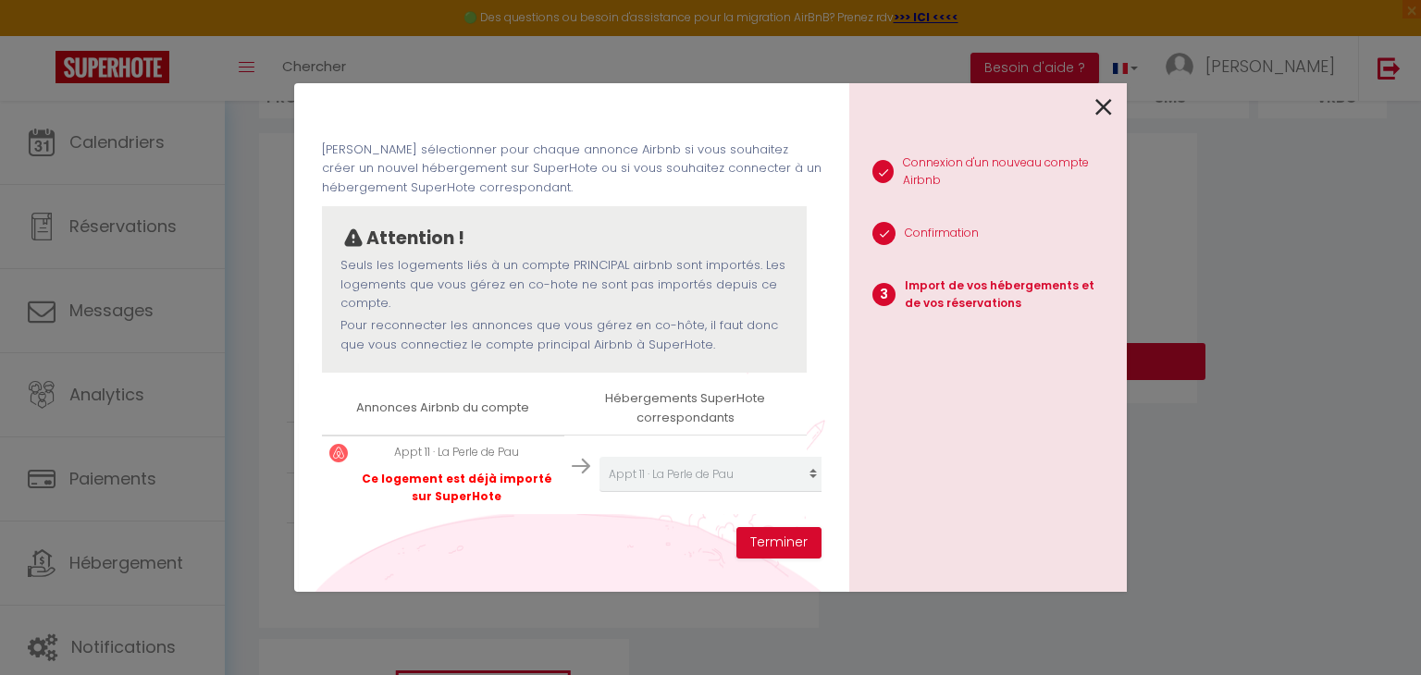
click at [1106, 108] on icon at bounding box center [1104, 107] width 17 height 28
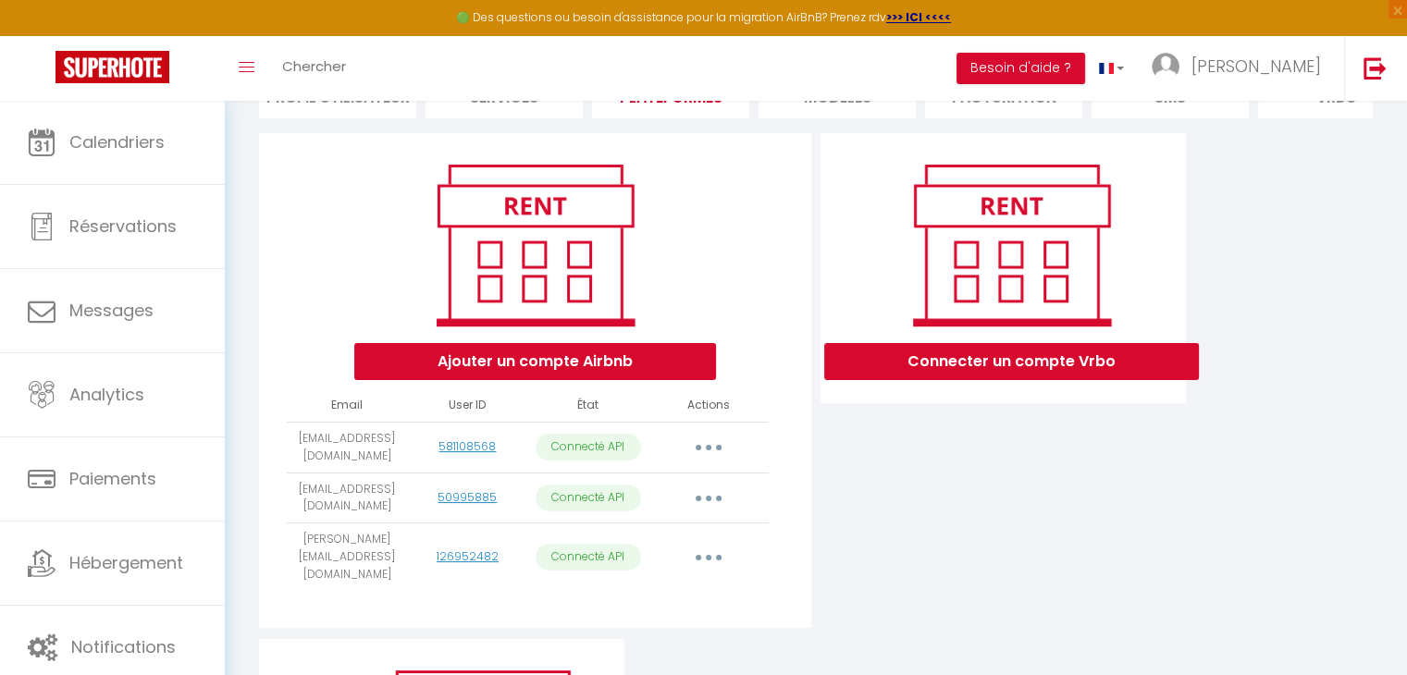
click at [703, 560] on button "button" at bounding box center [709, 558] width 52 height 30
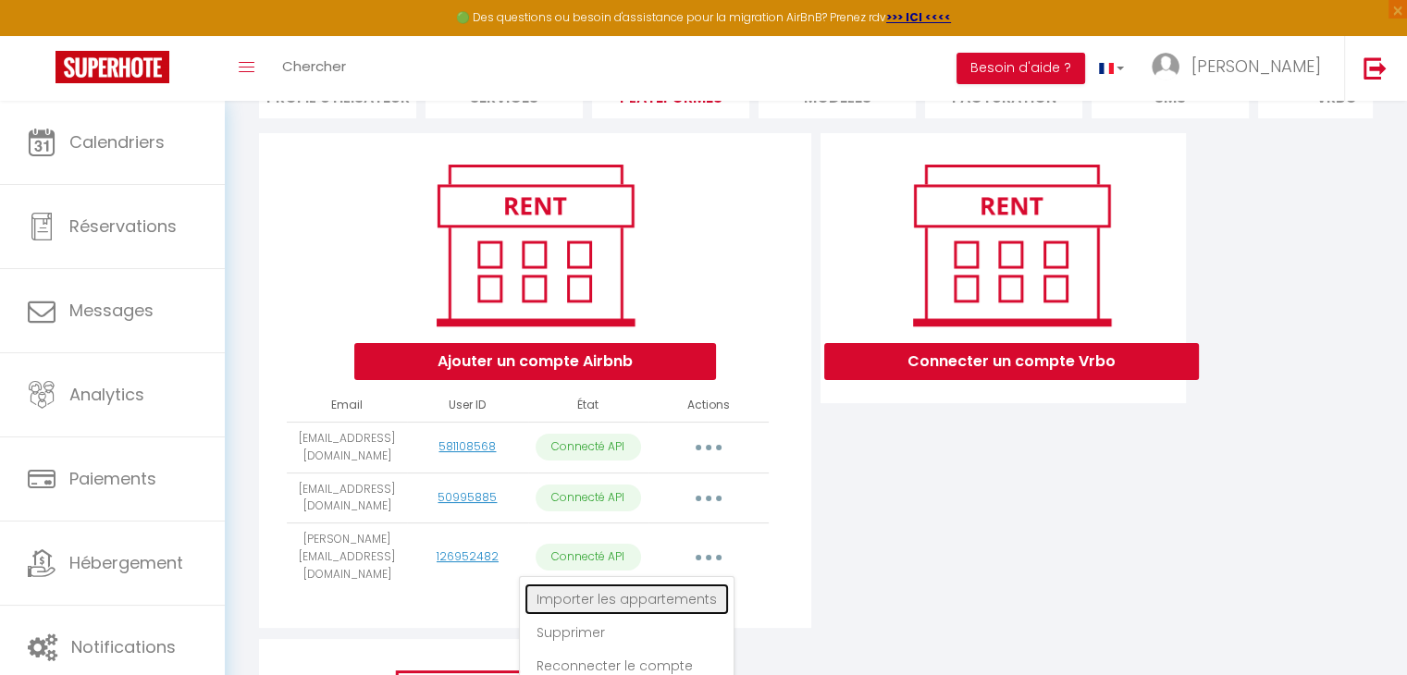
click at [681, 600] on link "Importer les appartements" at bounding box center [627, 599] width 204 height 31
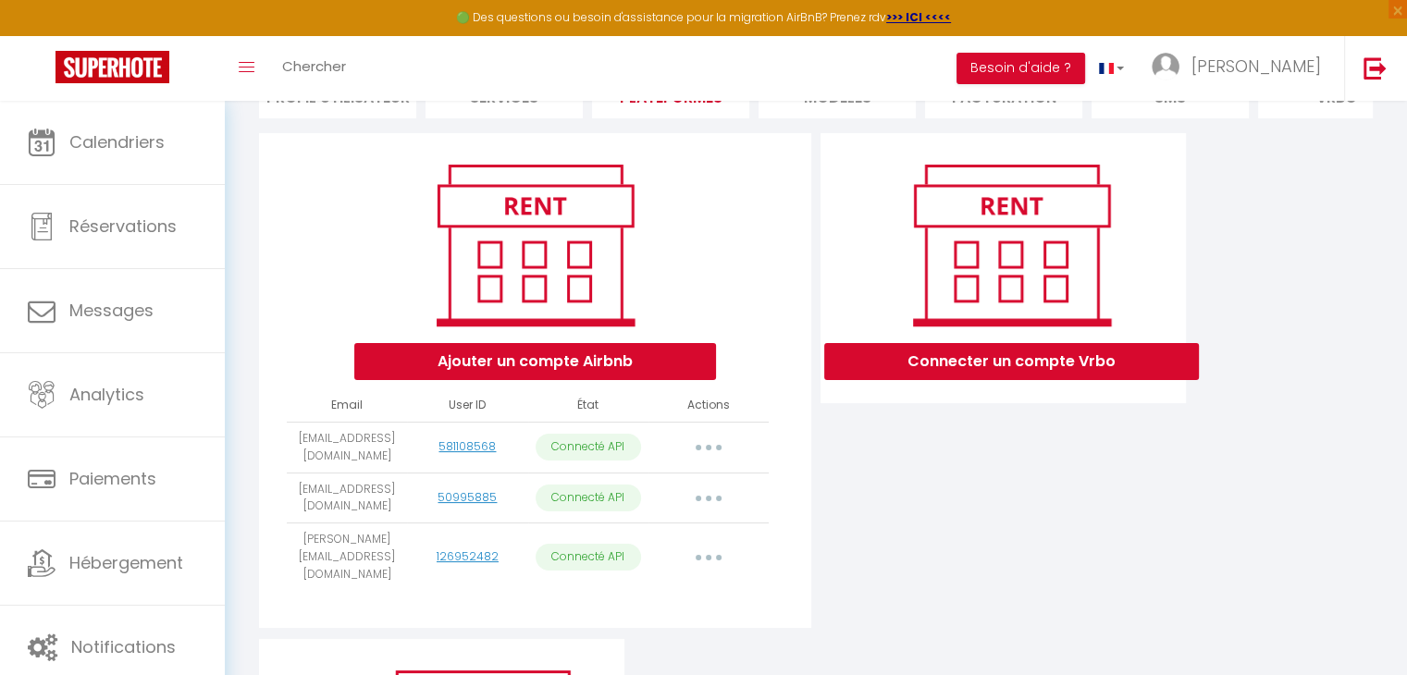
select select "52871"
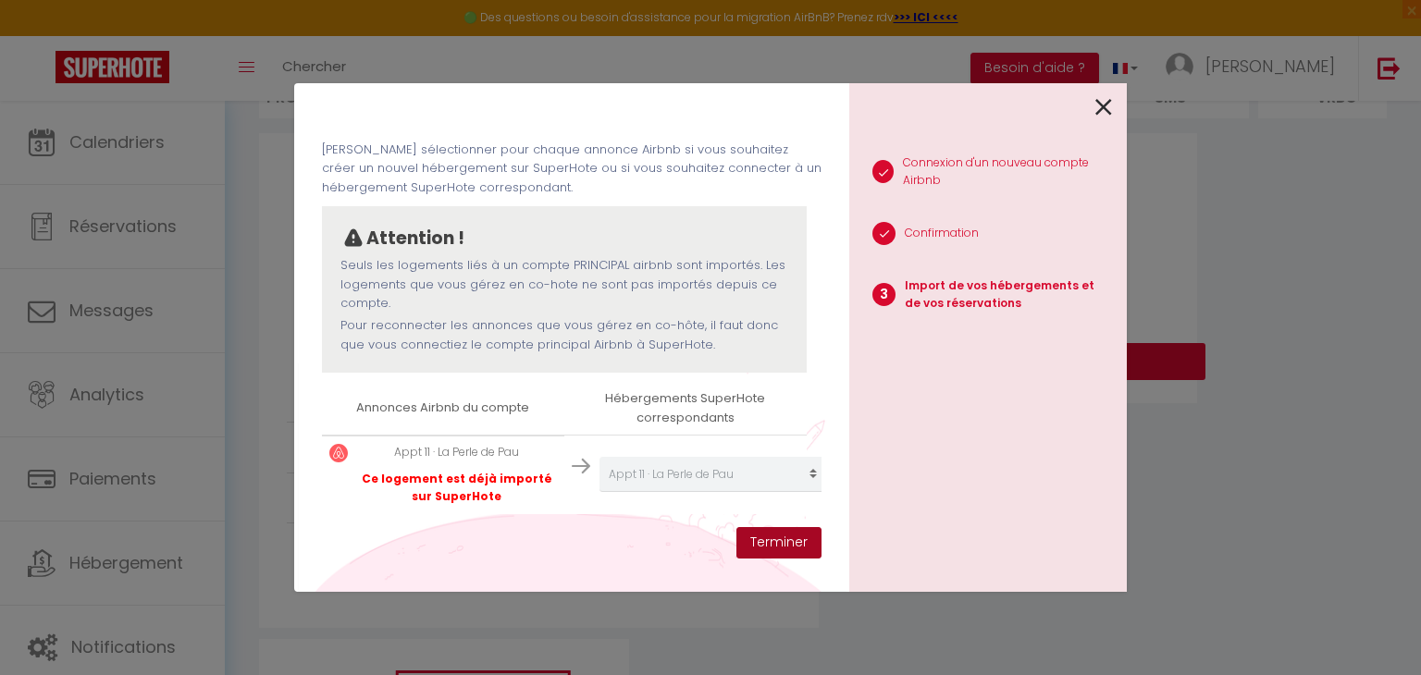
click at [764, 538] on button "Terminer" at bounding box center [779, 542] width 85 height 31
